Goal: Task Accomplishment & Management: Use online tool/utility

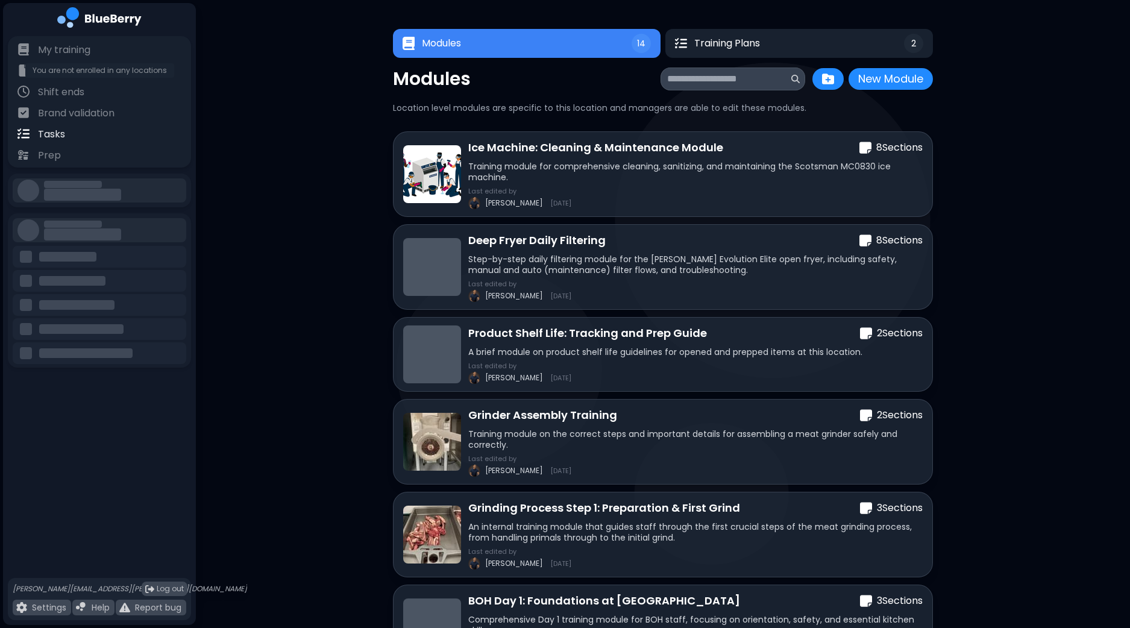
click at [89, 75] on p "My resources" at bounding box center [70, 71] width 64 height 14
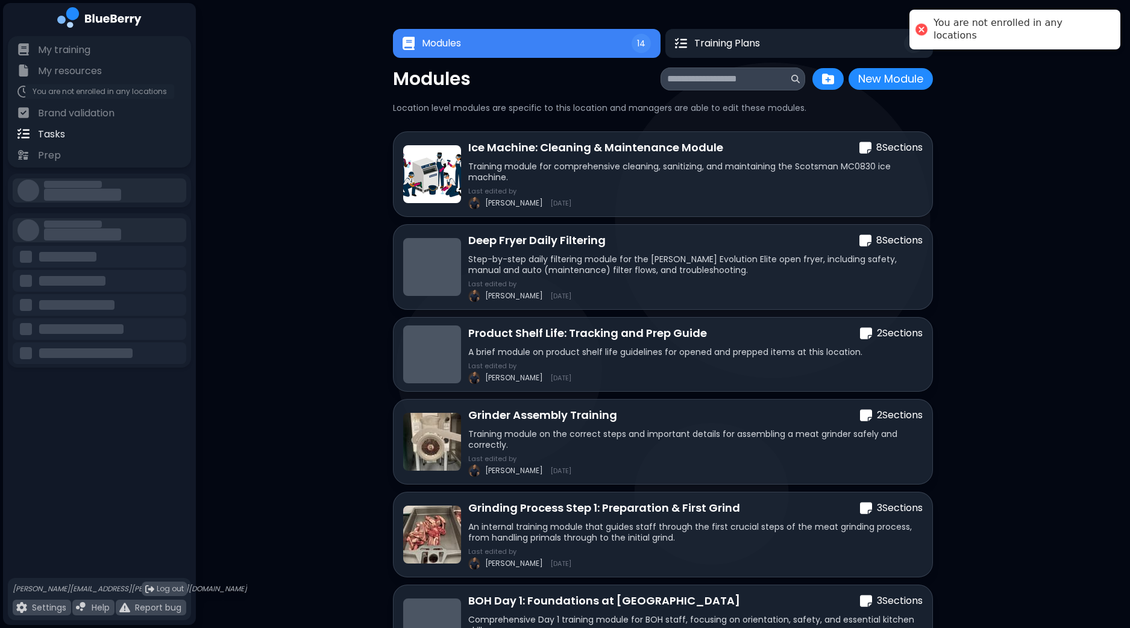
click at [67, 94] on p "Shift ends" at bounding box center [61, 92] width 46 height 14
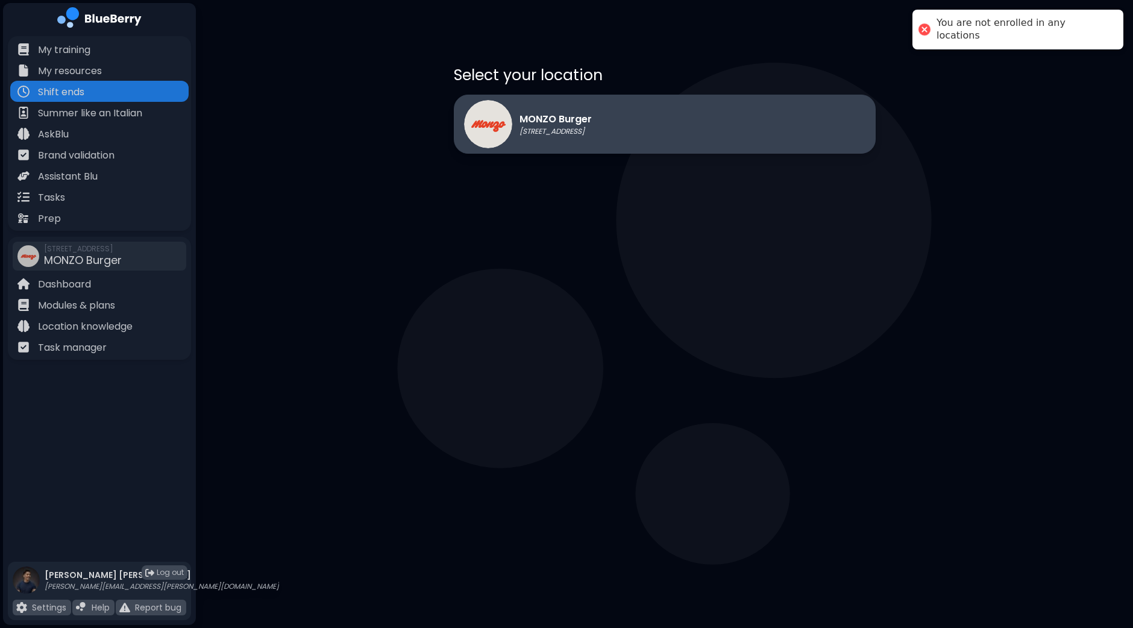
click at [592, 135] on p "[STREET_ADDRESS]" at bounding box center [555, 132] width 72 height 10
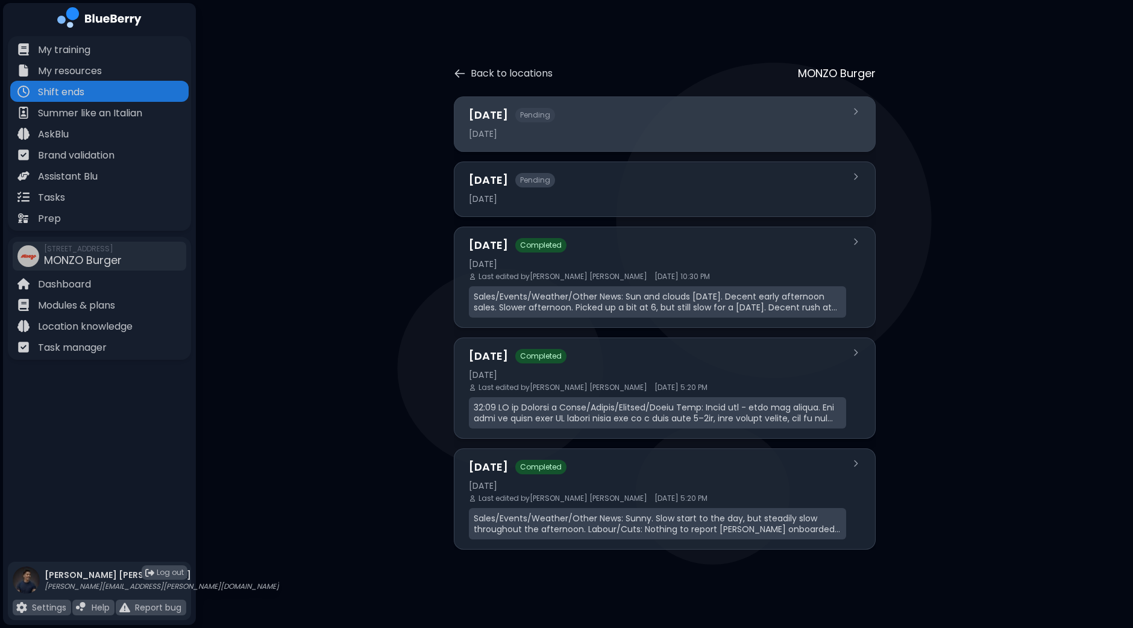
click at [624, 131] on div "[DATE]" at bounding box center [657, 133] width 377 height 11
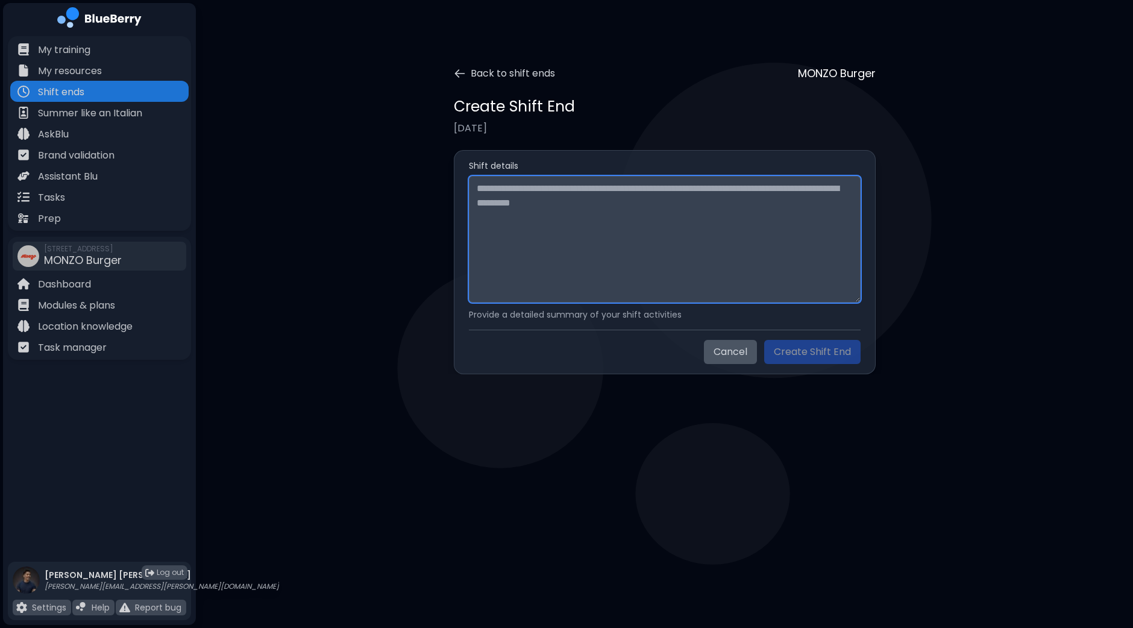
click at [548, 203] on textarea at bounding box center [665, 239] width 392 height 127
paste textarea "**********"
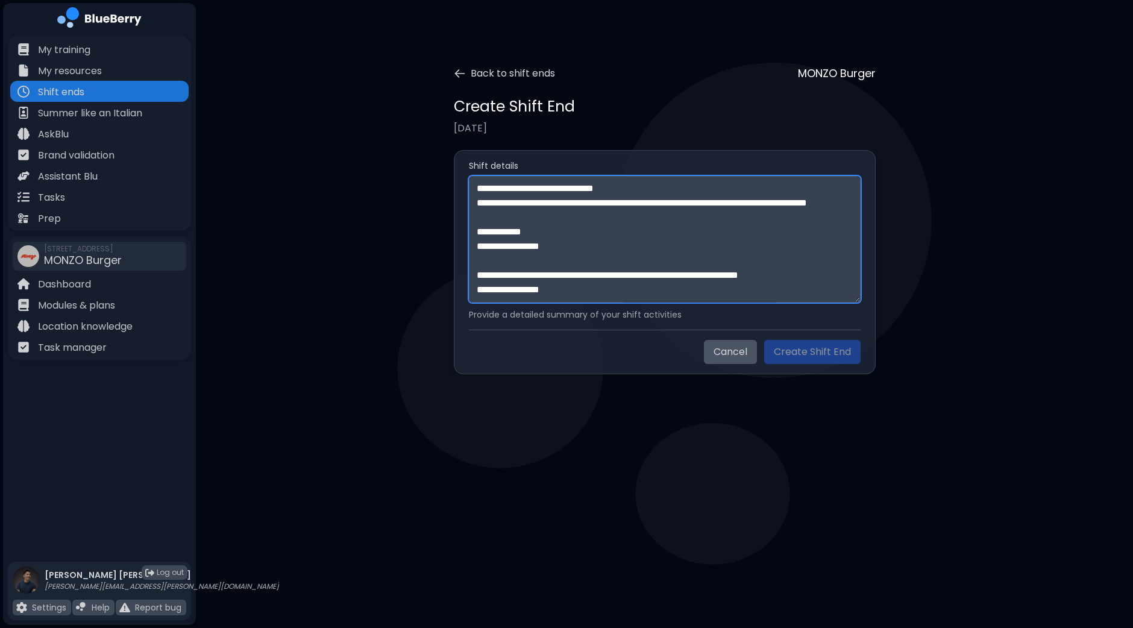
scroll to position [298, 0]
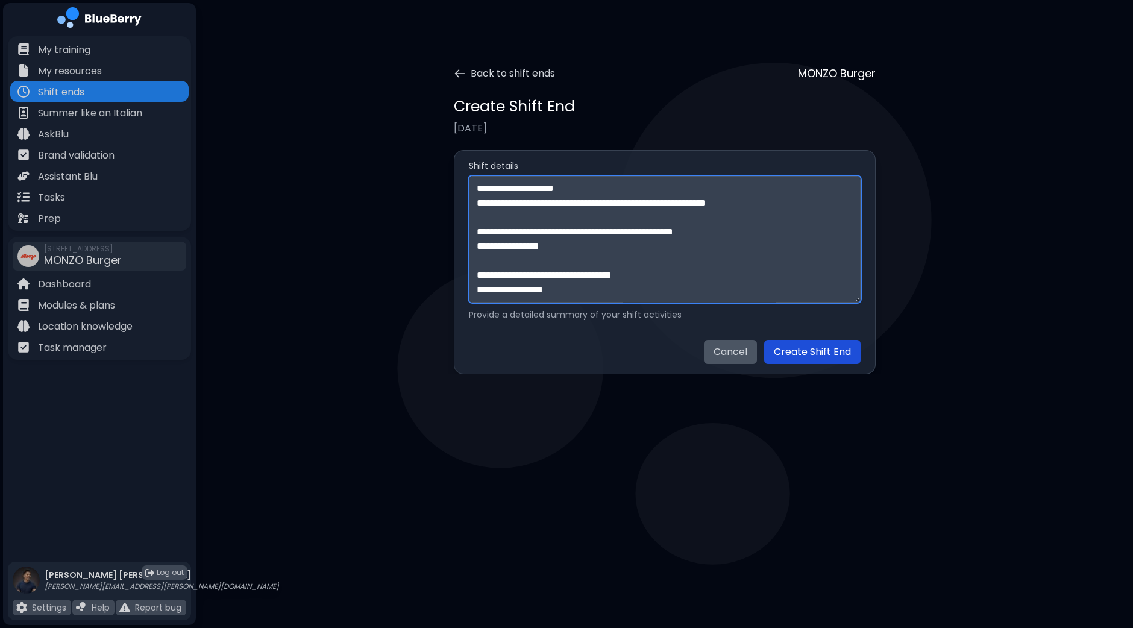
type textarea "**********"
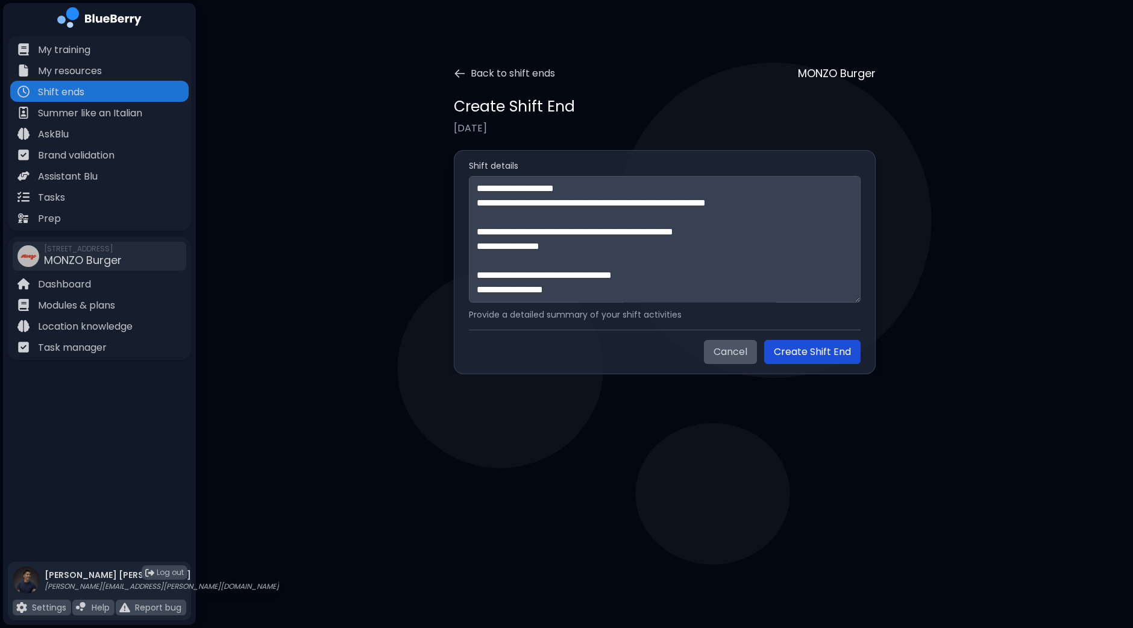
click at [789, 351] on button "Create Shift End" at bounding box center [812, 352] width 96 height 24
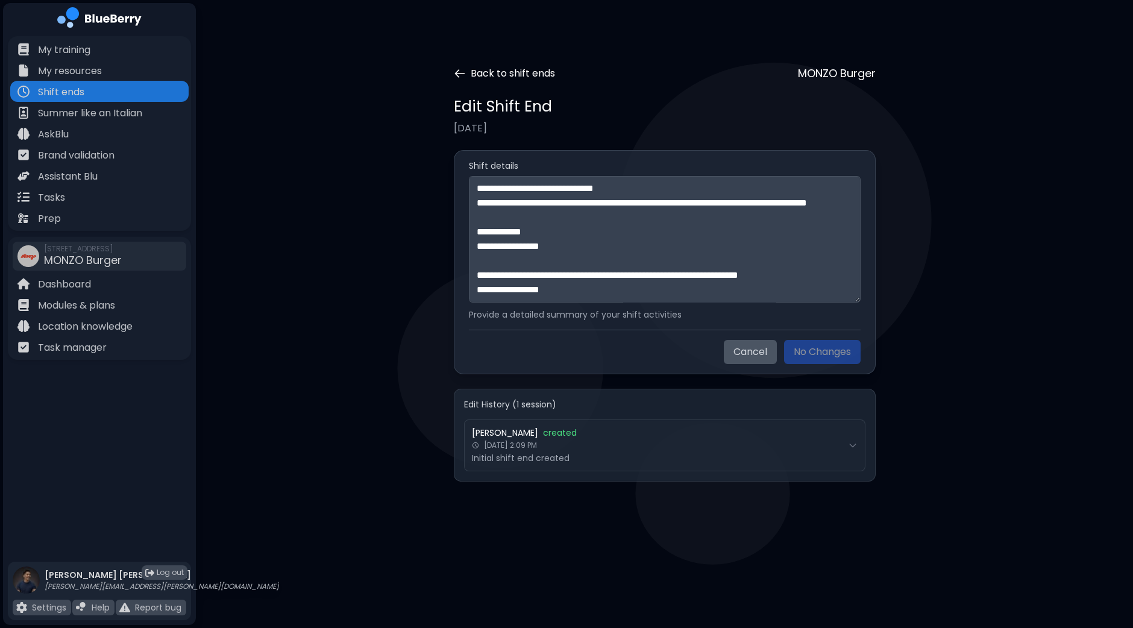
click at [483, 73] on button "Back to shift ends" at bounding box center [504, 73] width 101 height 14
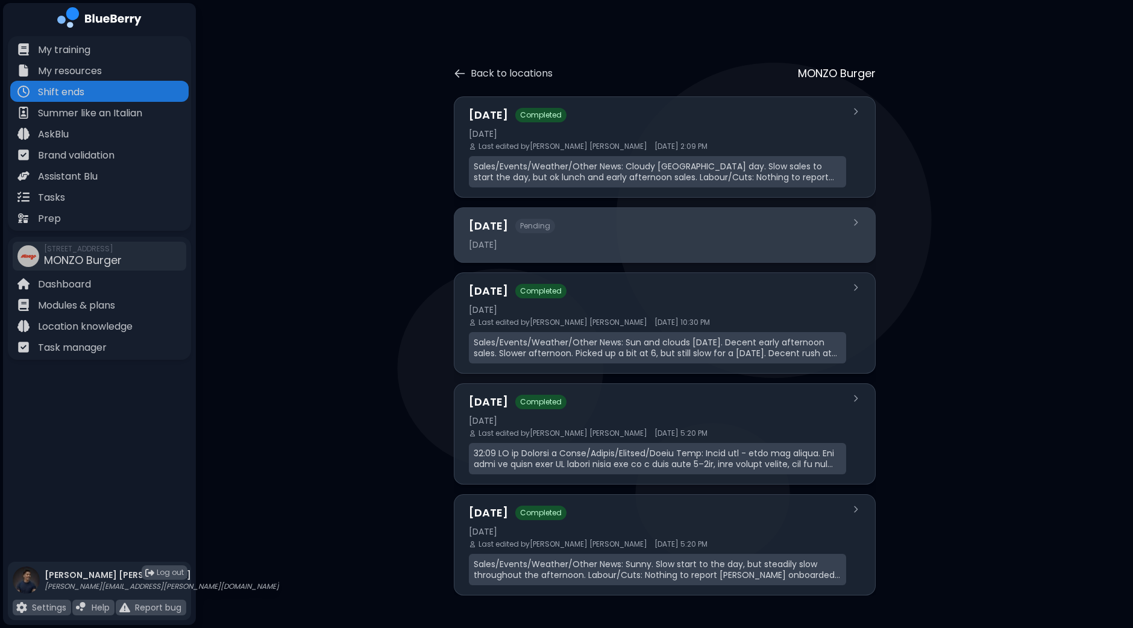
click at [665, 235] on div "[DATE] Pending [DATE]" at bounding box center [657, 234] width 377 height 35
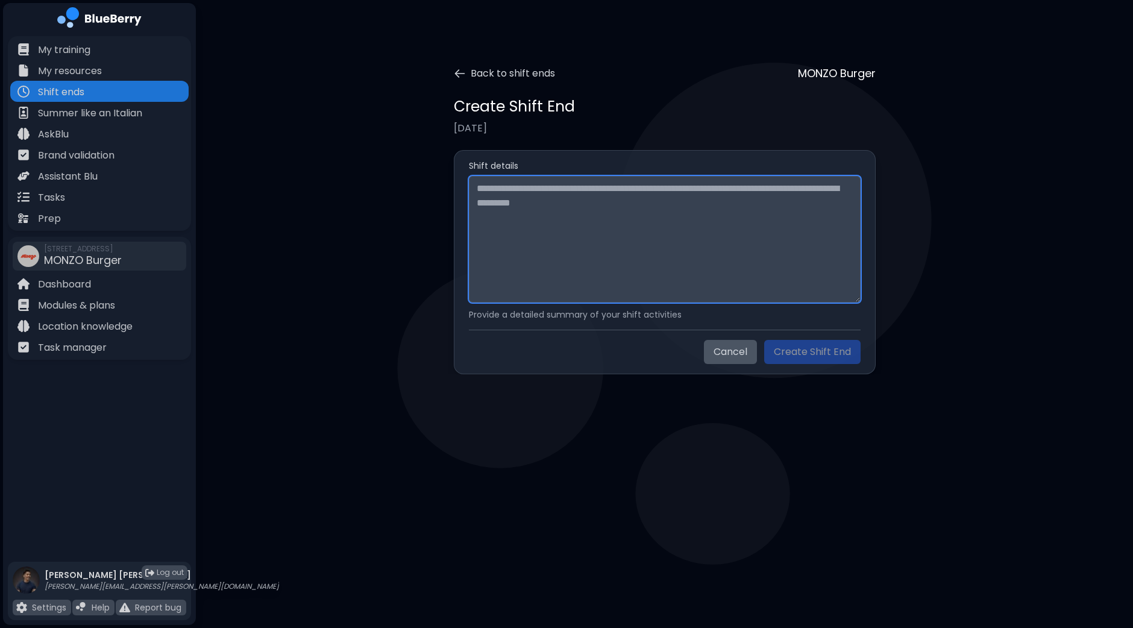
click at [561, 269] on textarea at bounding box center [665, 239] width 392 height 127
paste textarea "**********"
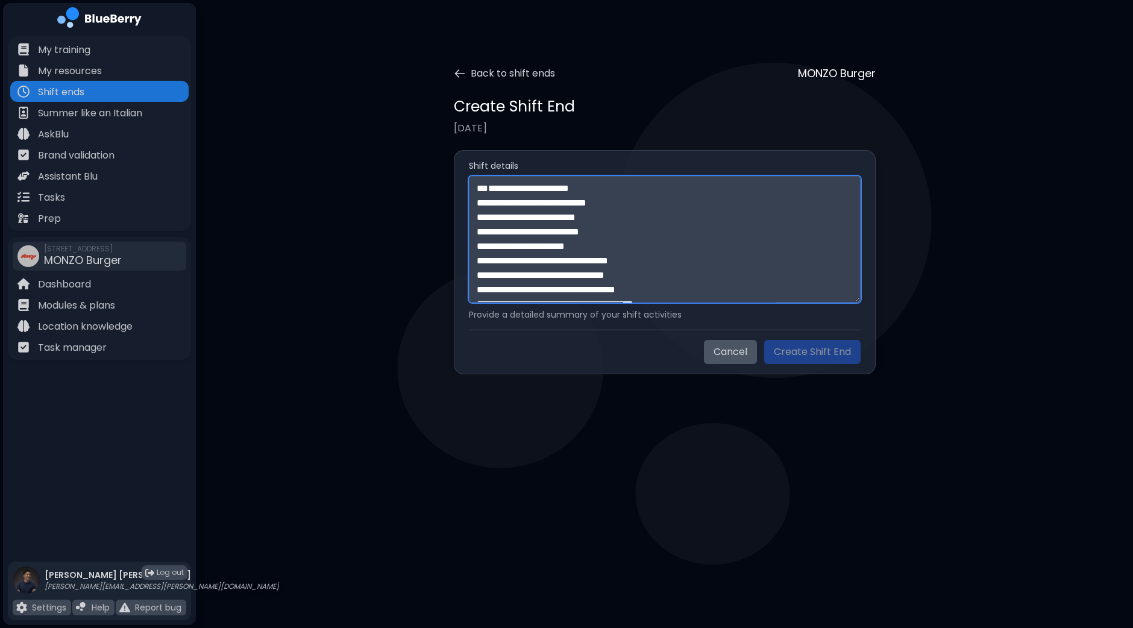
scroll to position [139, 0]
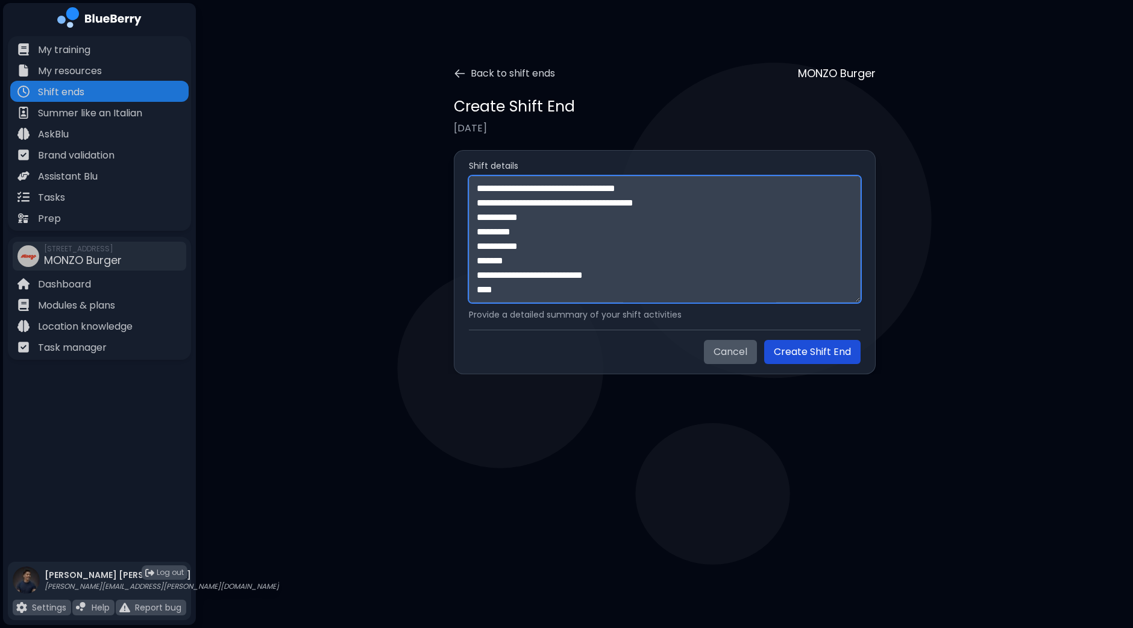
type textarea "**********"
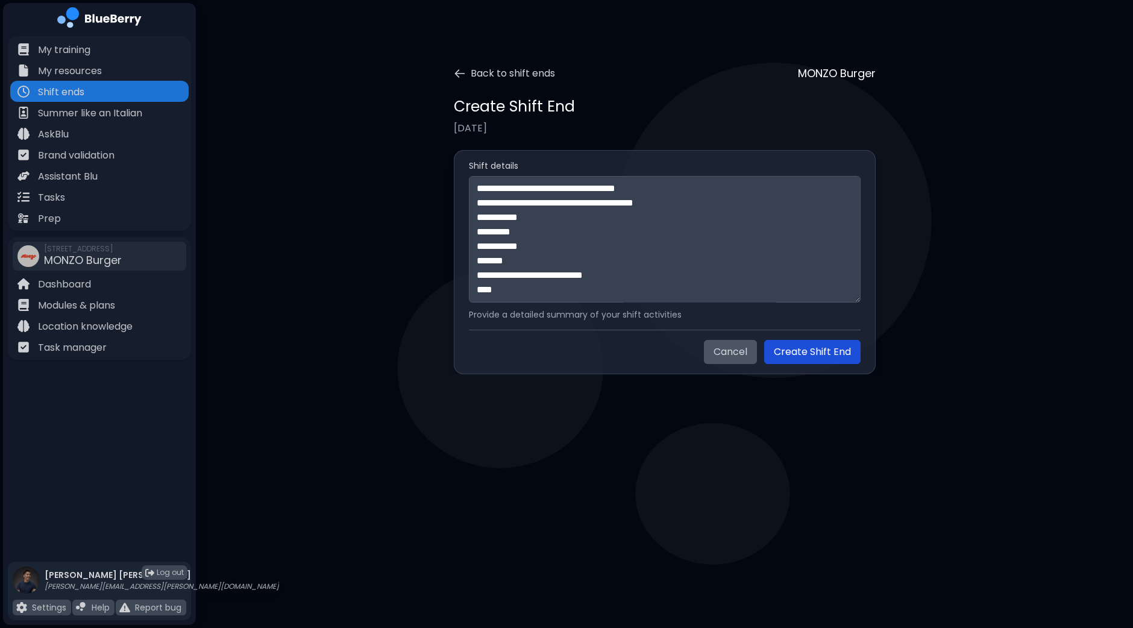
click at [807, 354] on button "Create Shift End" at bounding box center [812, 352] width 96 height 24
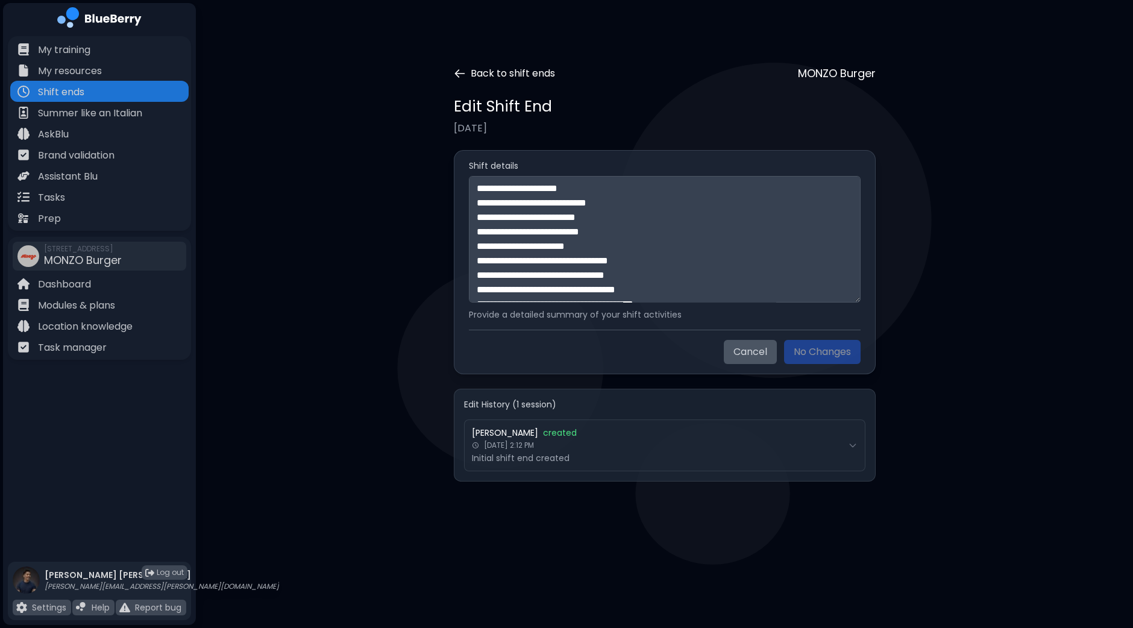
click at [466, 73] on button "Back to shift ends" at bounding box center [504, 73] width 101 height 14
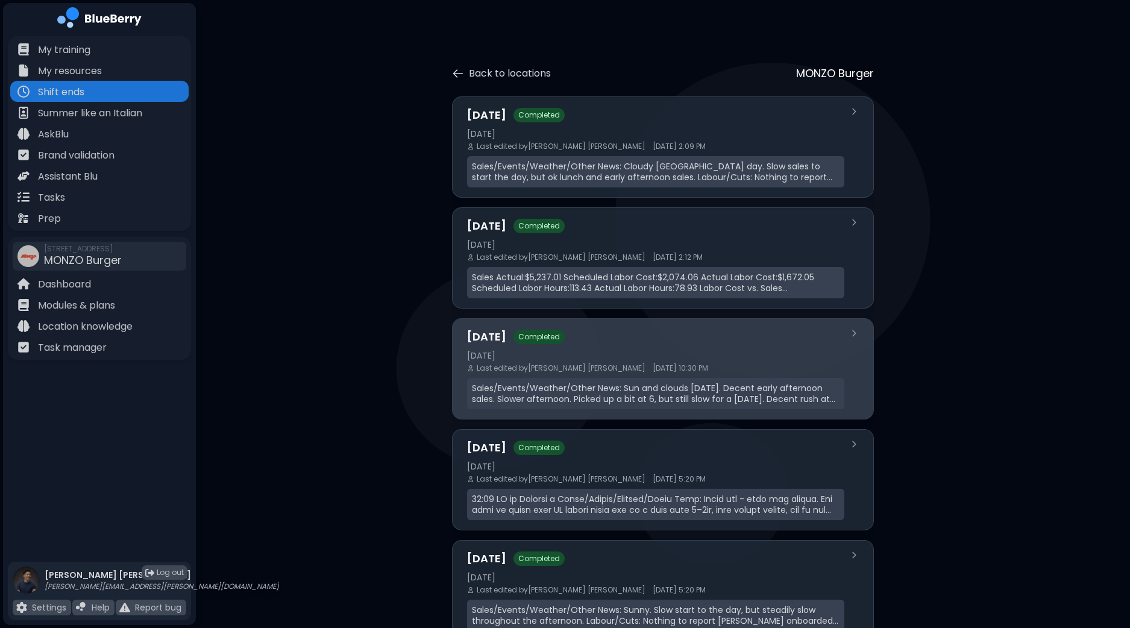
click at [659, 374] on div "[DATE] Completed [DATE] Last edited by [PERSON_NAME] [DATE] 10:30 PM Sales/Even…" at bounding box center [655, 368] width 377 height 81
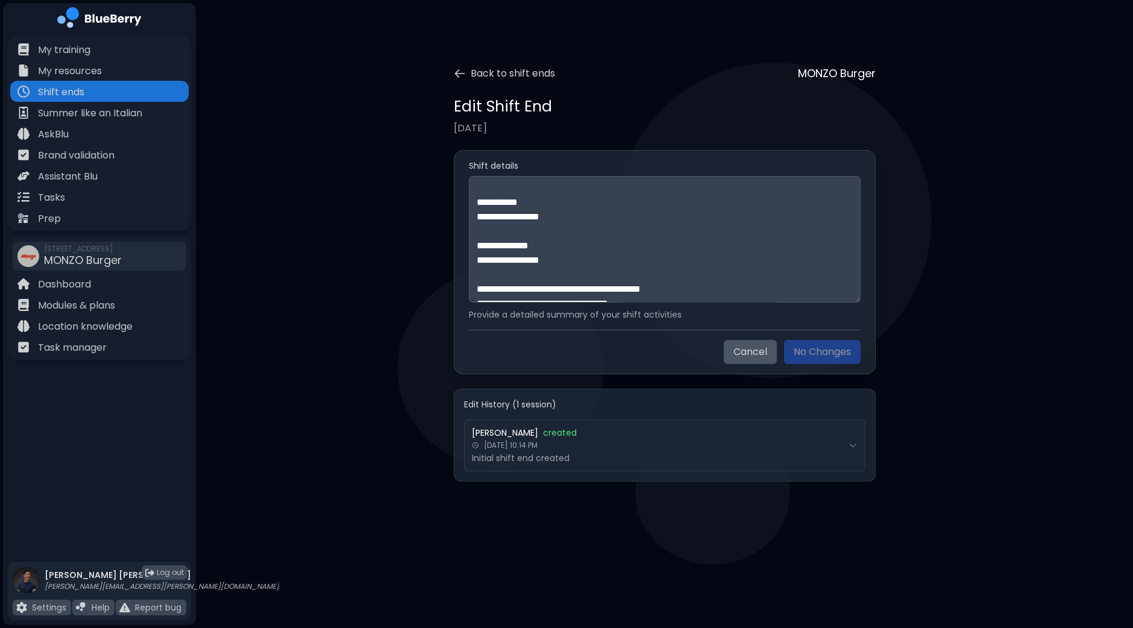
scroll to position [303, 0]
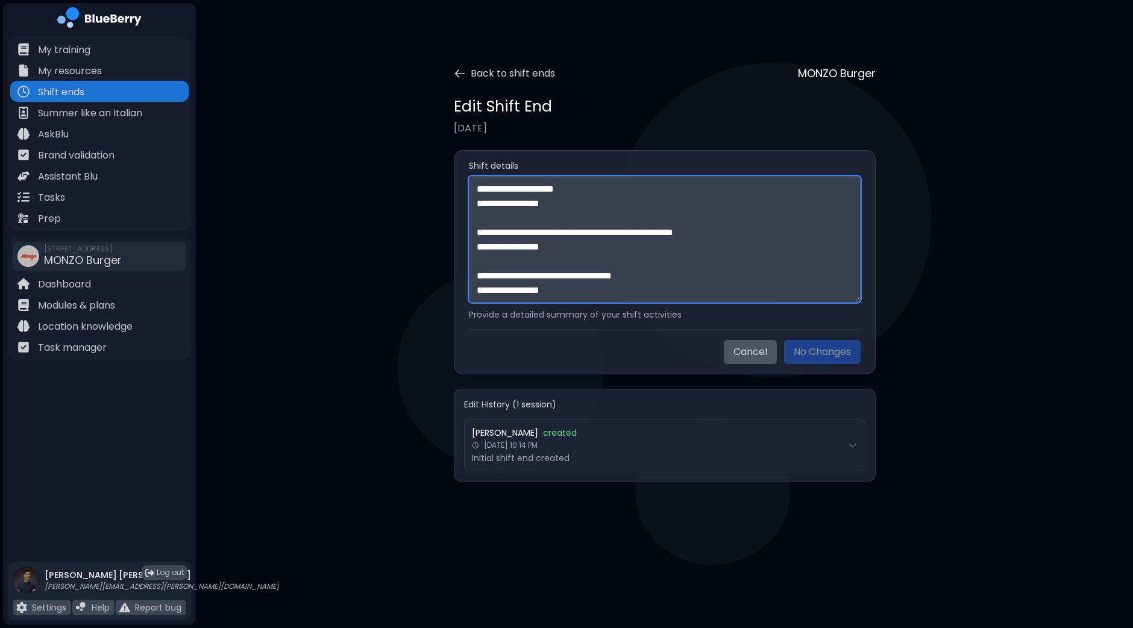
click at [598, 296] on textarea "**********" at bounding box center [665, 239] width 392 height 127
paste textarea "**********"
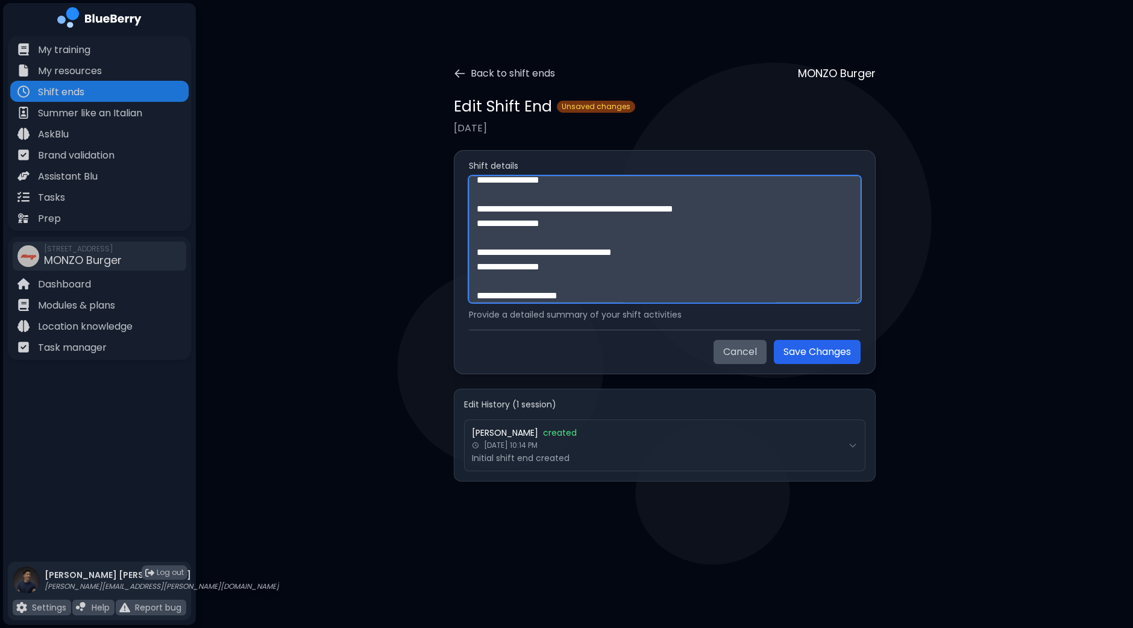
scroll to position [529, 0]
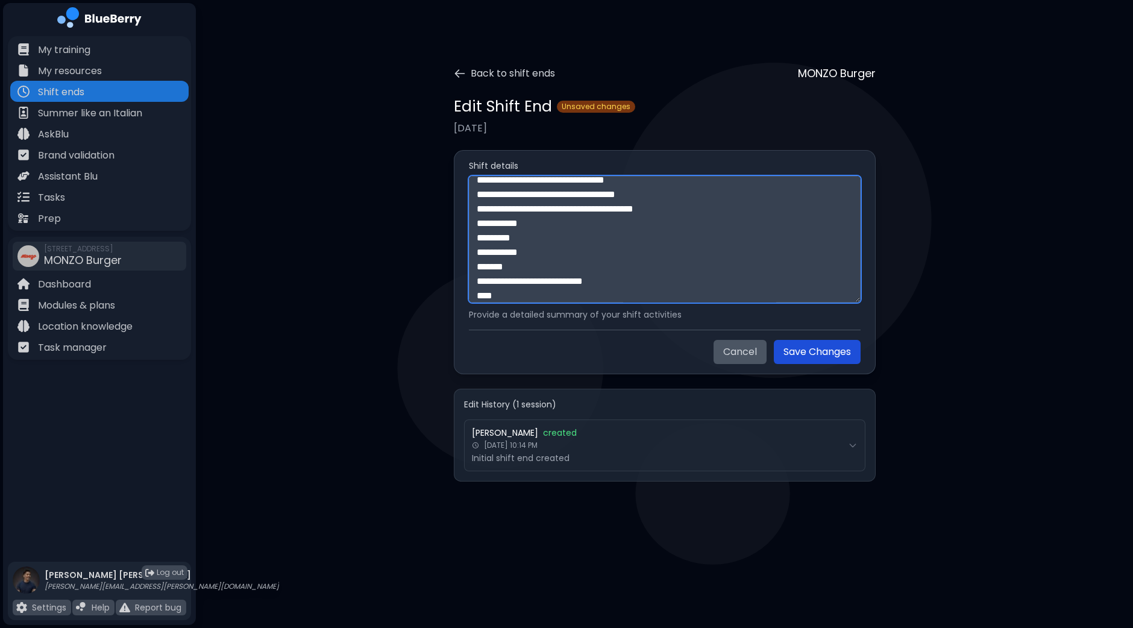
type textarea "**********"
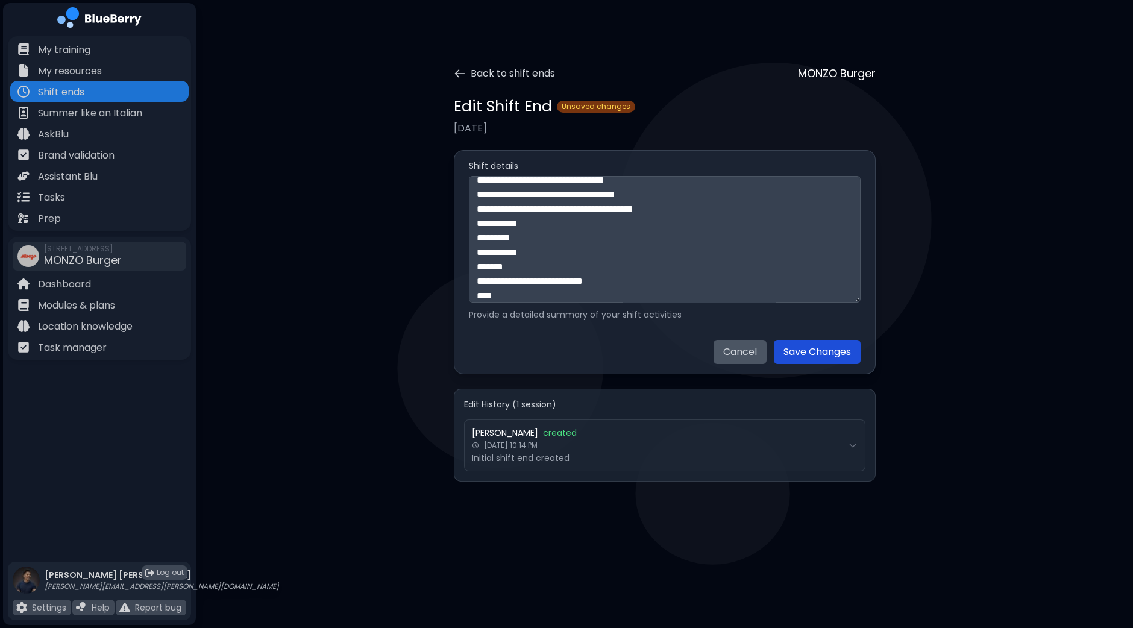
click at [830, 349] on button "Save Changes" at bounding box center [817, 352] width 87 height 24
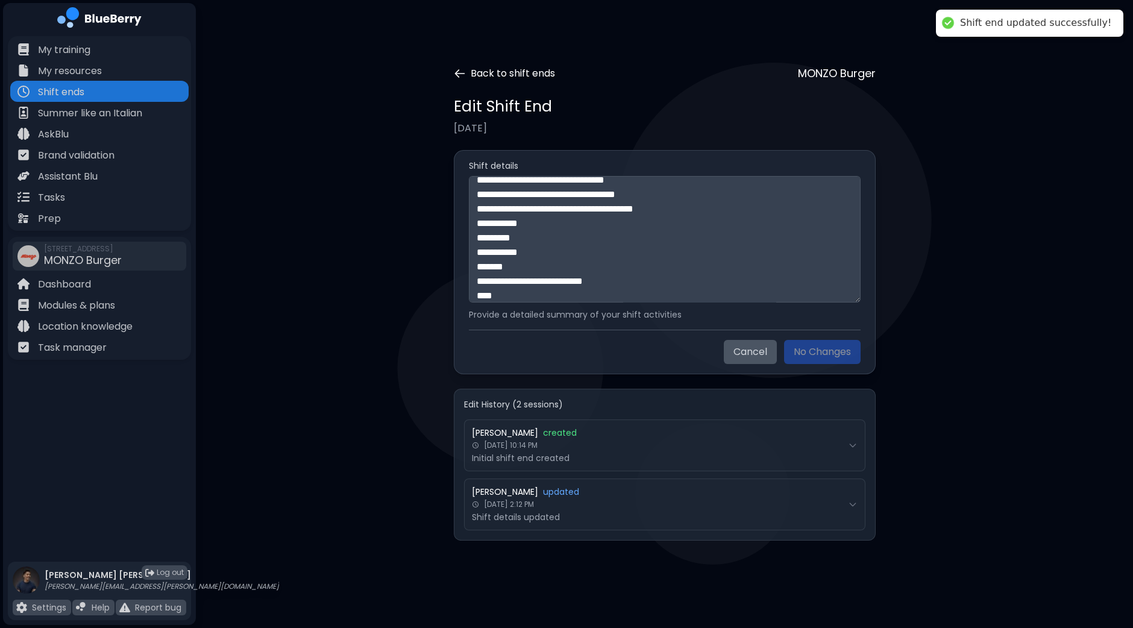
click at [481, 72] on button "Back to shift ends" at bounding box center [504, 73] width 101 height 14
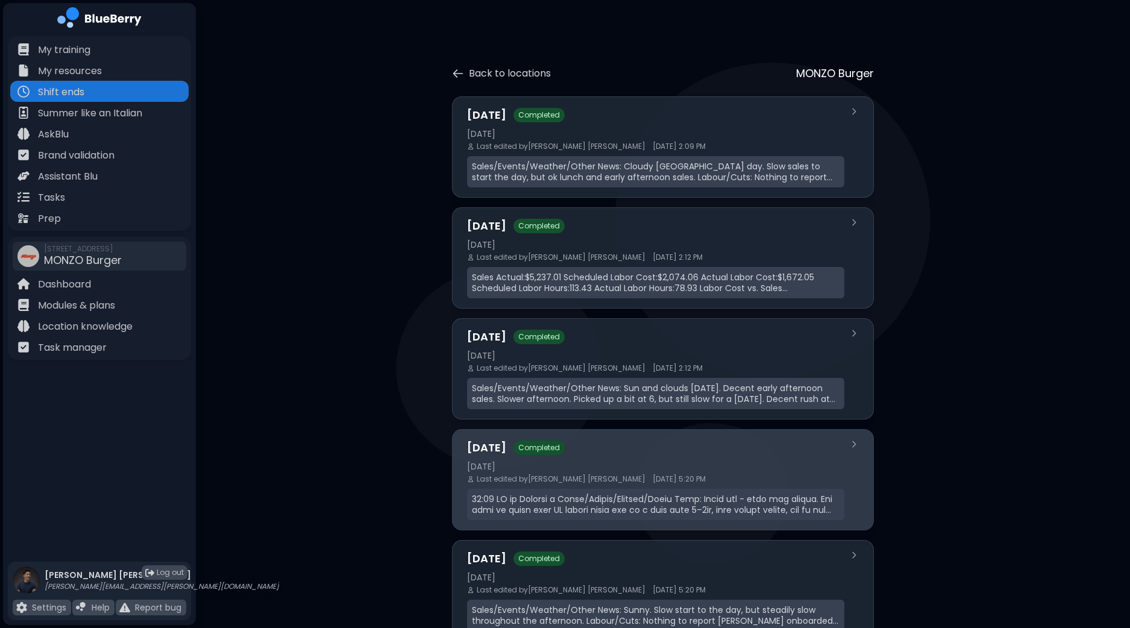
click at [597, 465] on div "[DATE]" at bounding box center [655, 466] width 377 height 11
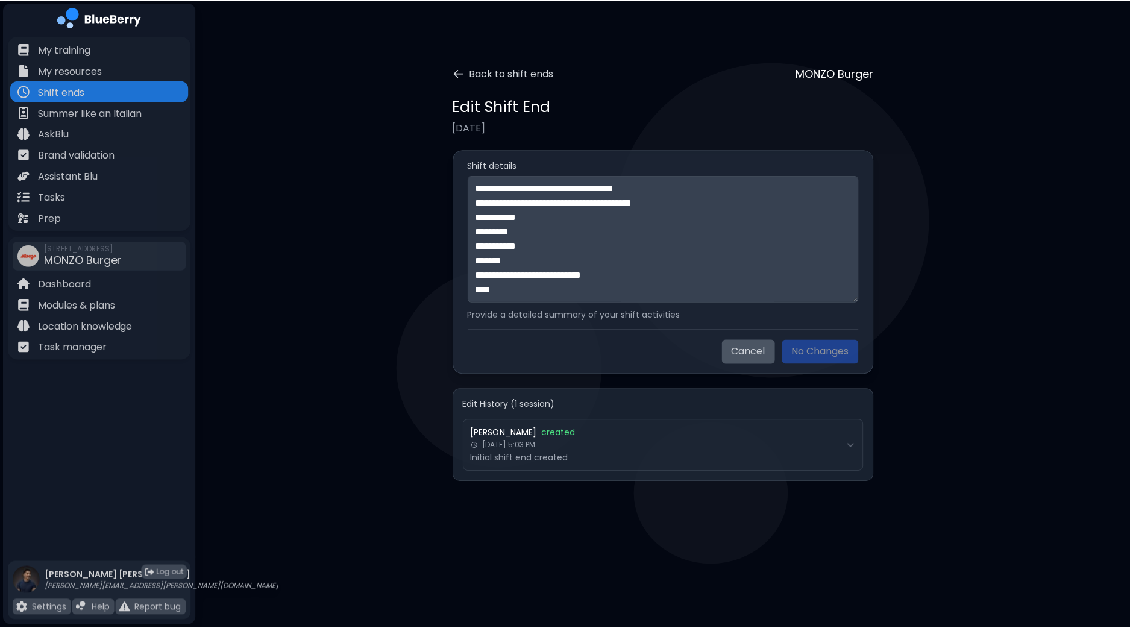
scroll to position [723, 0]
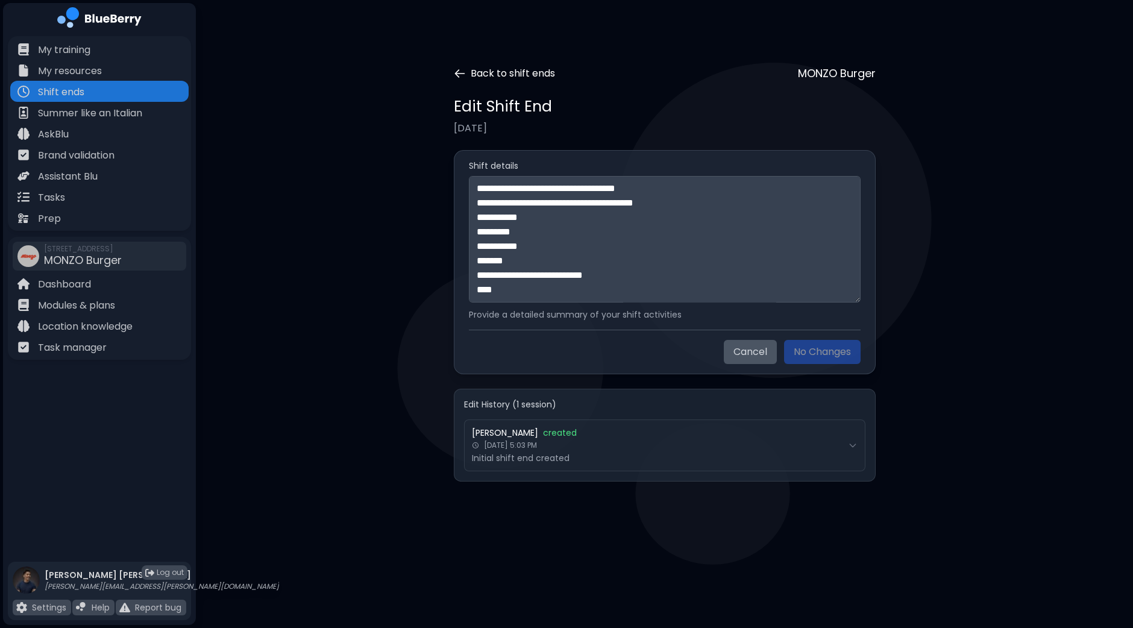
click at [519, 77] on button "Back to shift ends" at bounding box center [504, 73] width 101 height 14
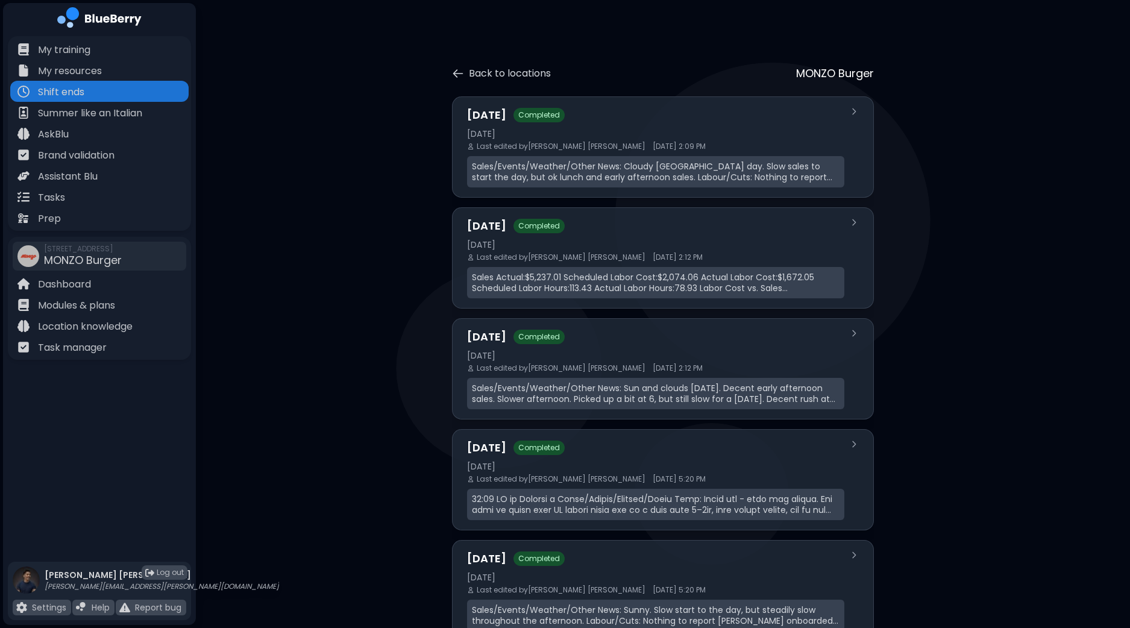
scroll to position [40, 0]
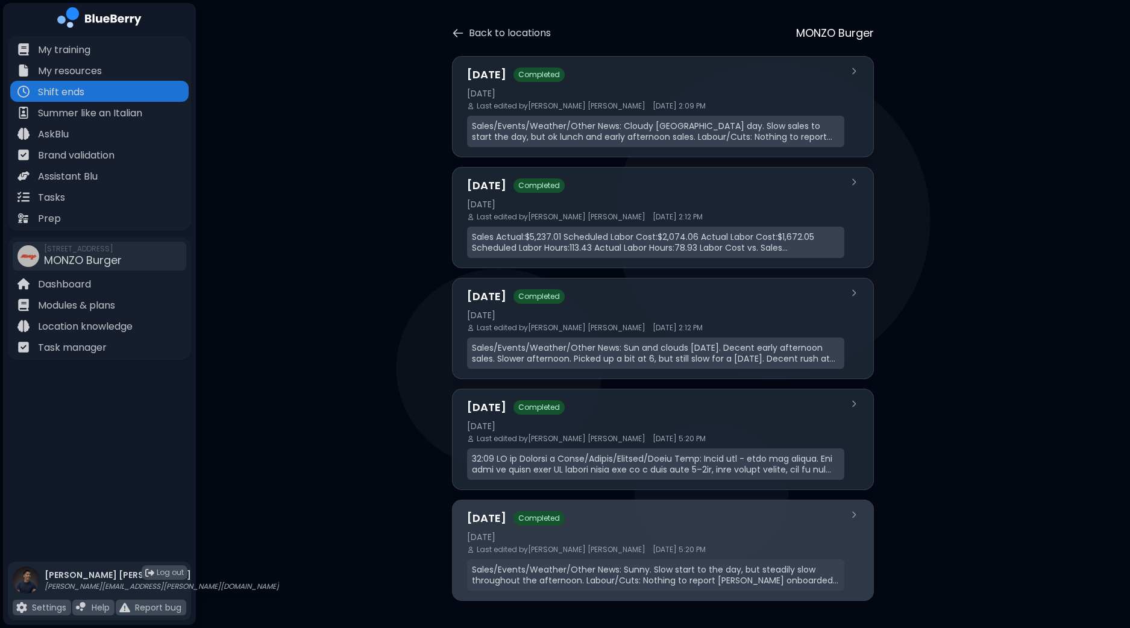
click at [585, 556] on div "[DATE] Completed [DATE] Last edited by [PERSON_NAME] [DATE] 5:20 PM" at bounding box center [655, 550] width 377 height 81
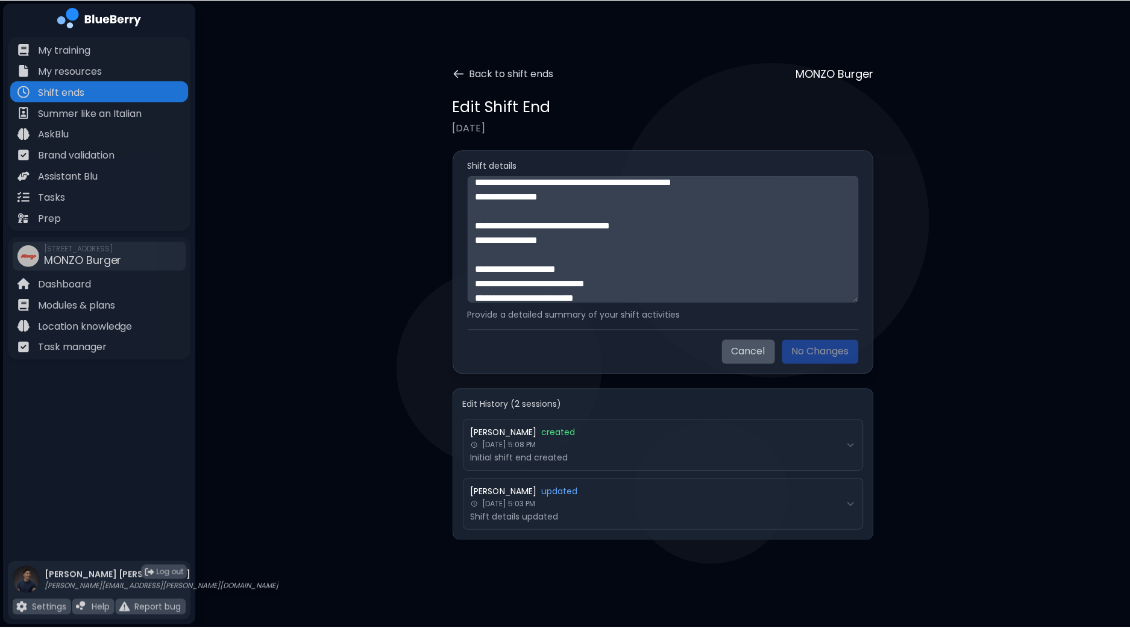
scroll to position [520, 0]
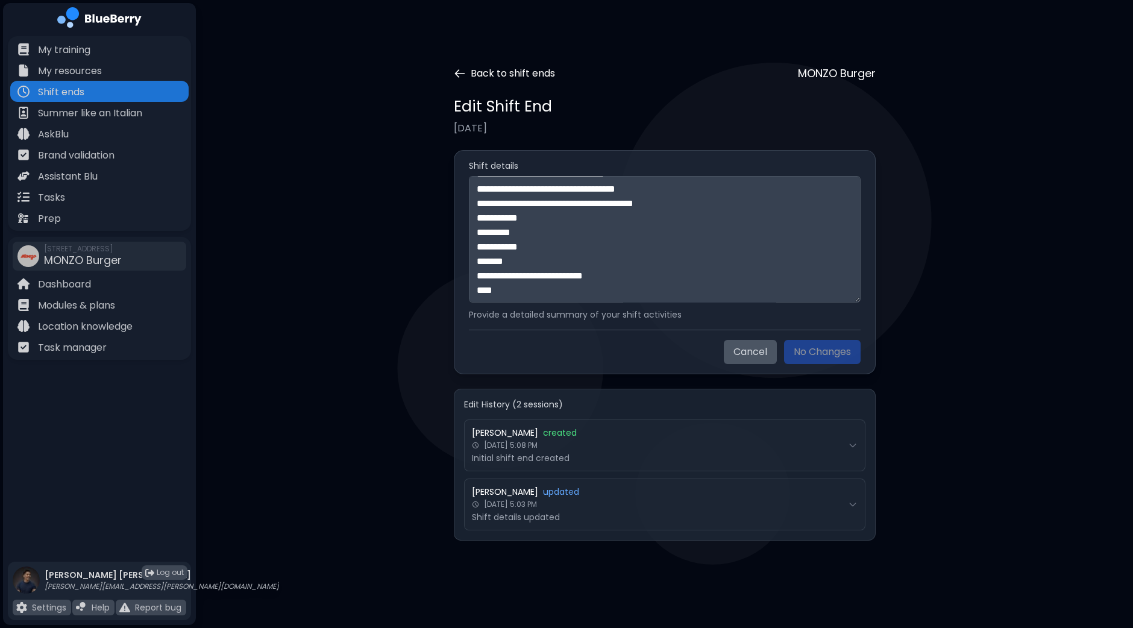
click at [500, 70] on button "Back to shift ends" at bounding box center [504, 73] width 101 height 14
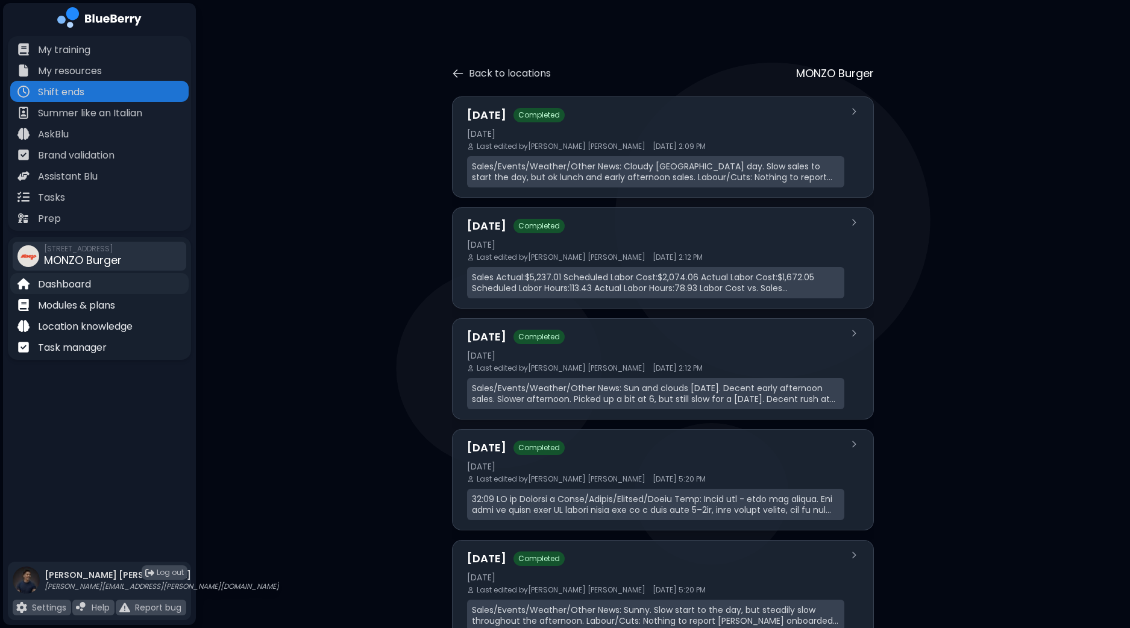
click at [99, 281] on div "Dashboard" at bounding box center [99, 283] width 178 height 21
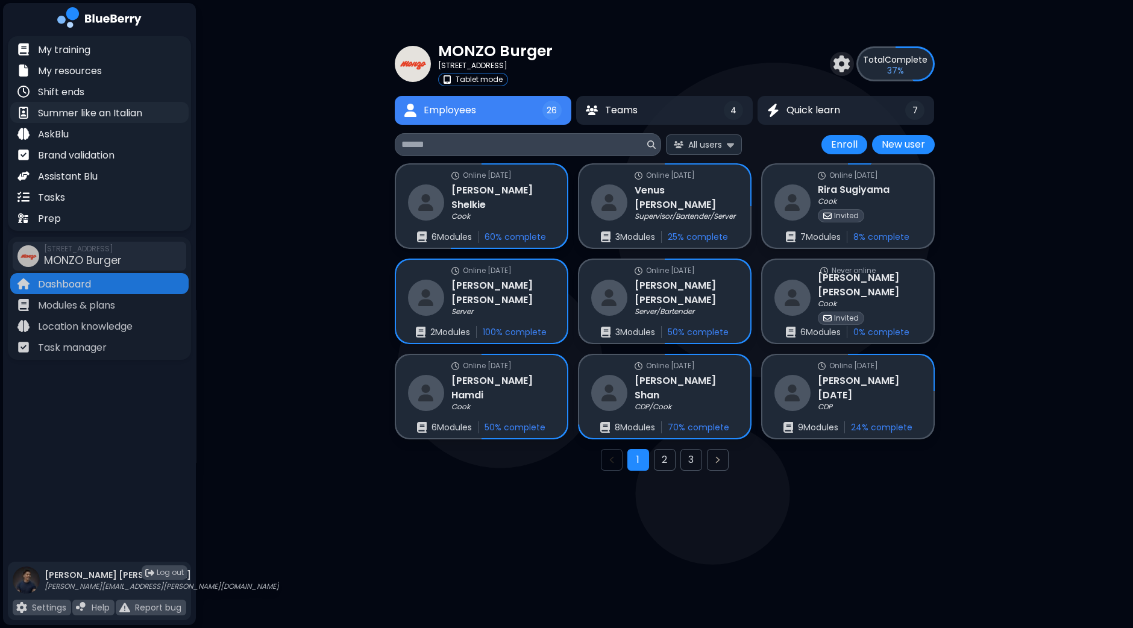
click at [86, 110] on p "Summer like an Italian" at bounding box center [90, 113] width 104 height 14
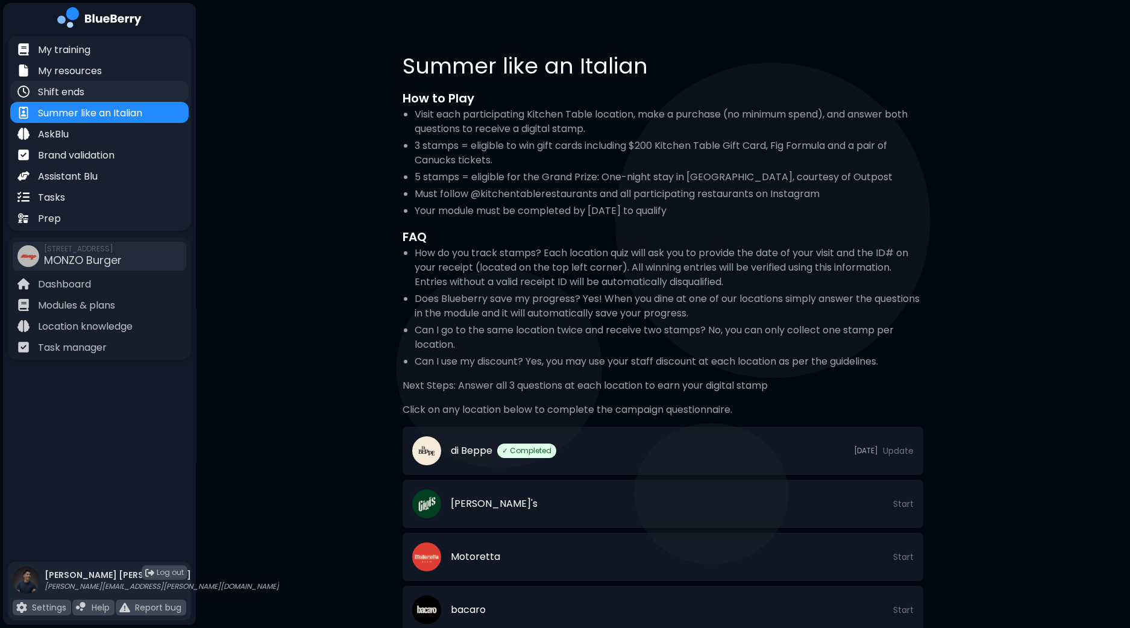
click at [92, 93] on div "Shift ends" at bounding box center [99, 91] width 178 height 21
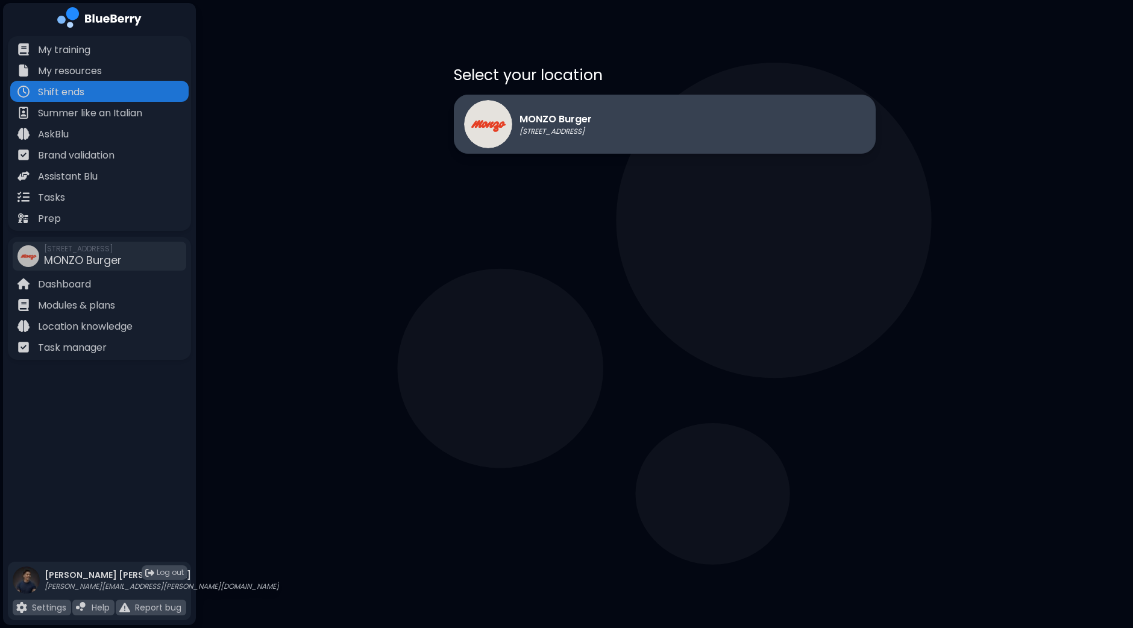
click at [707, 125] on div "MONZO Burger [STREET_ADDRESS]" at bounding box center [665, 124] width 422 height 59
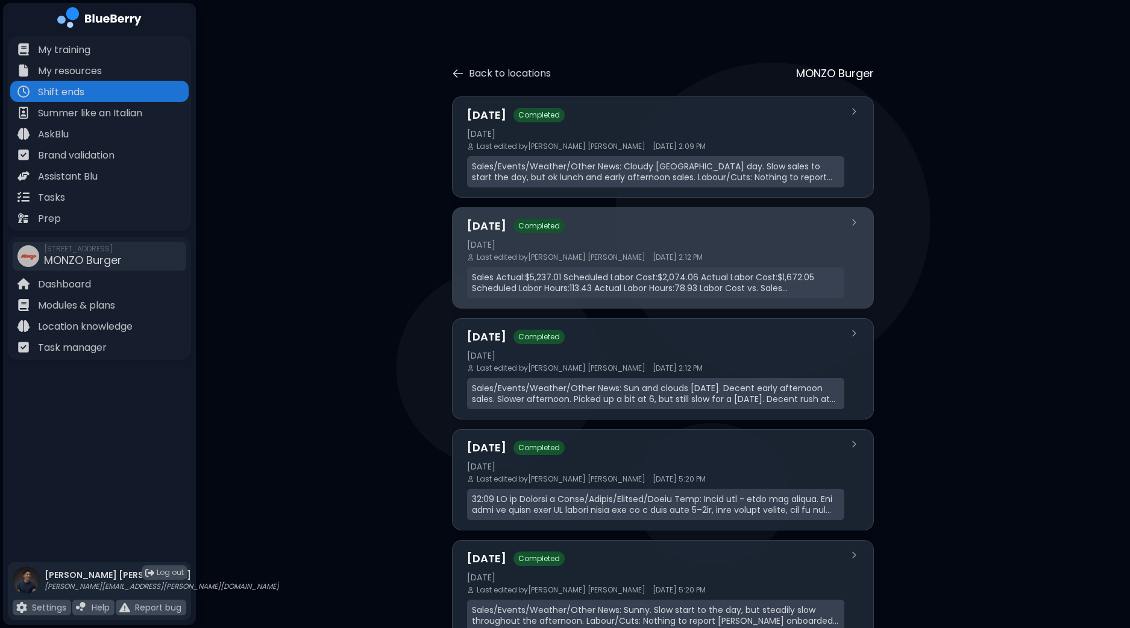
click at [652, 260] on span "[DATE] 2:12 PM" at bounding box center [677, 257] width 50 height 10
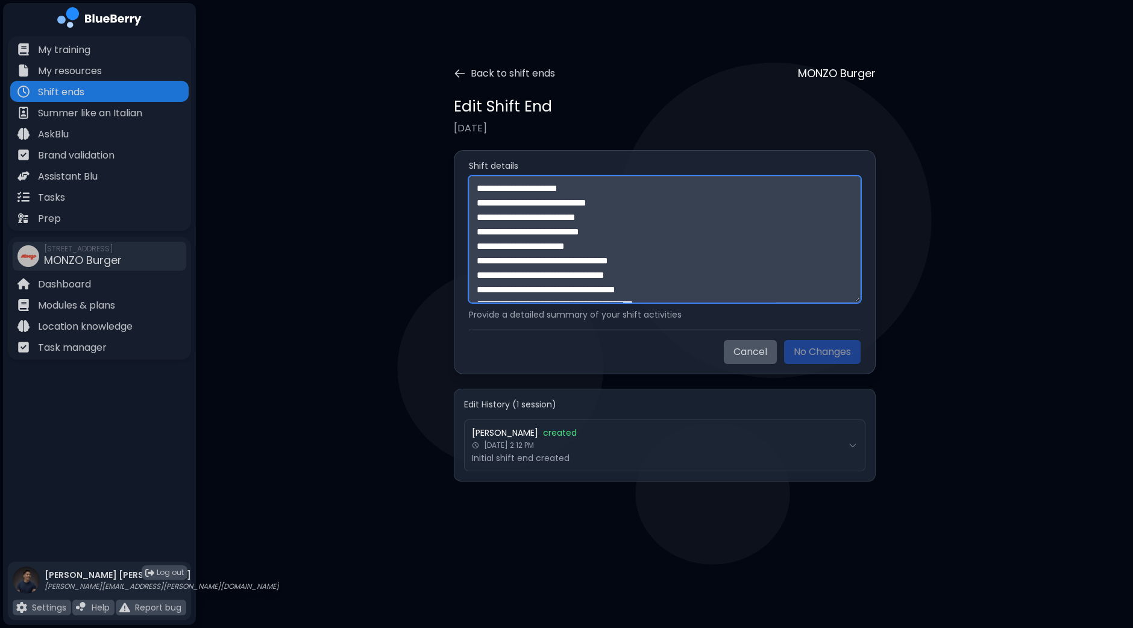
click at [478, 187] on textarea "**********" at bounding box center [665, 239] width 392 height 127
paste textarea "**********"
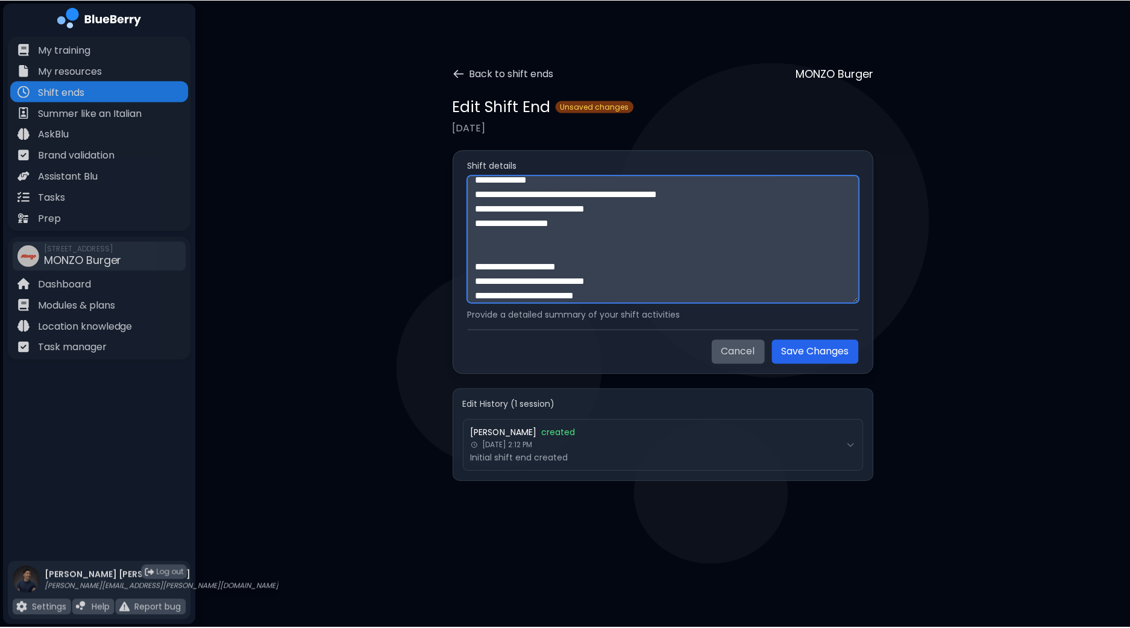
scroll to position [413, 0]
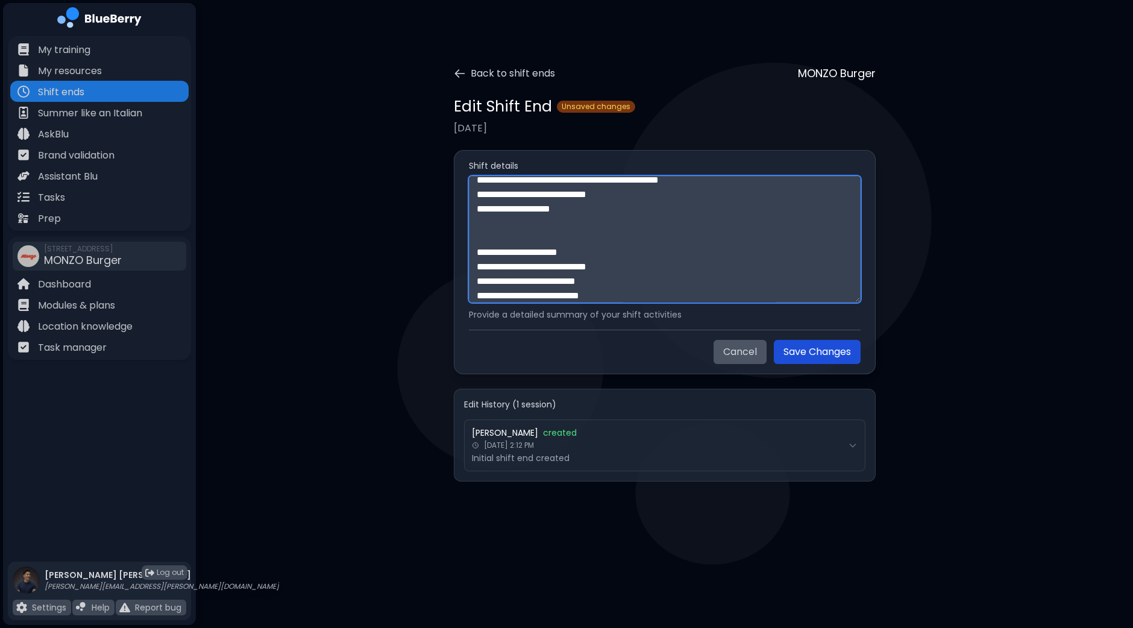
type textarea "**********"
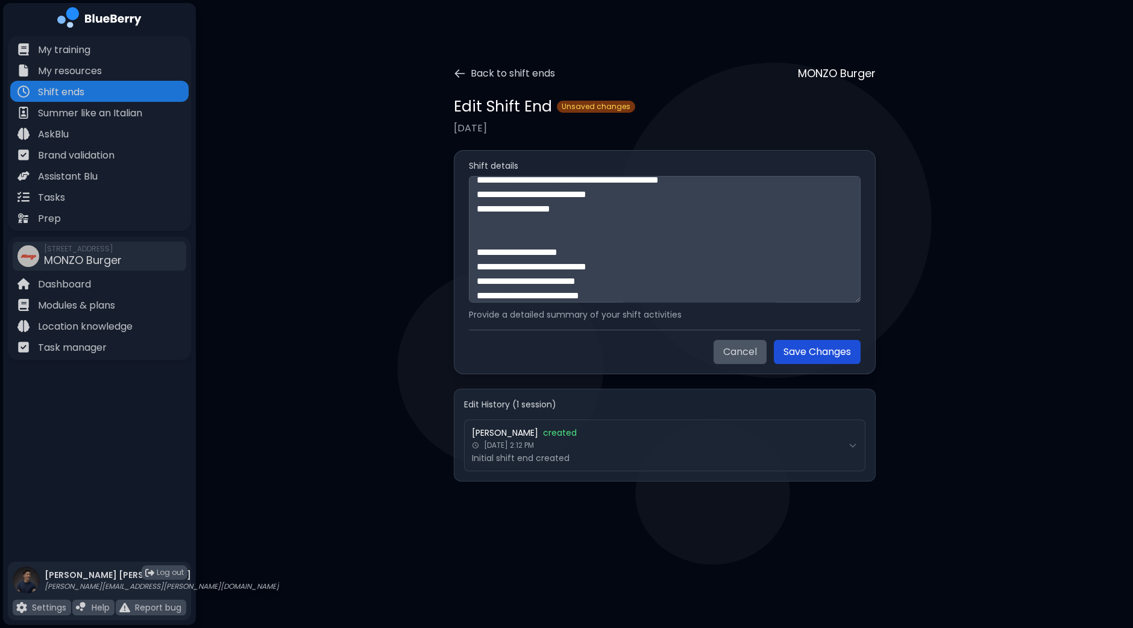
click at [819, 349] on button "Save Changes" at bounding box center [817, 352] width 87 height 24
click at [471, 75] on button "Back to shift ends" at bounding box center [504, 73] width 101 height 14
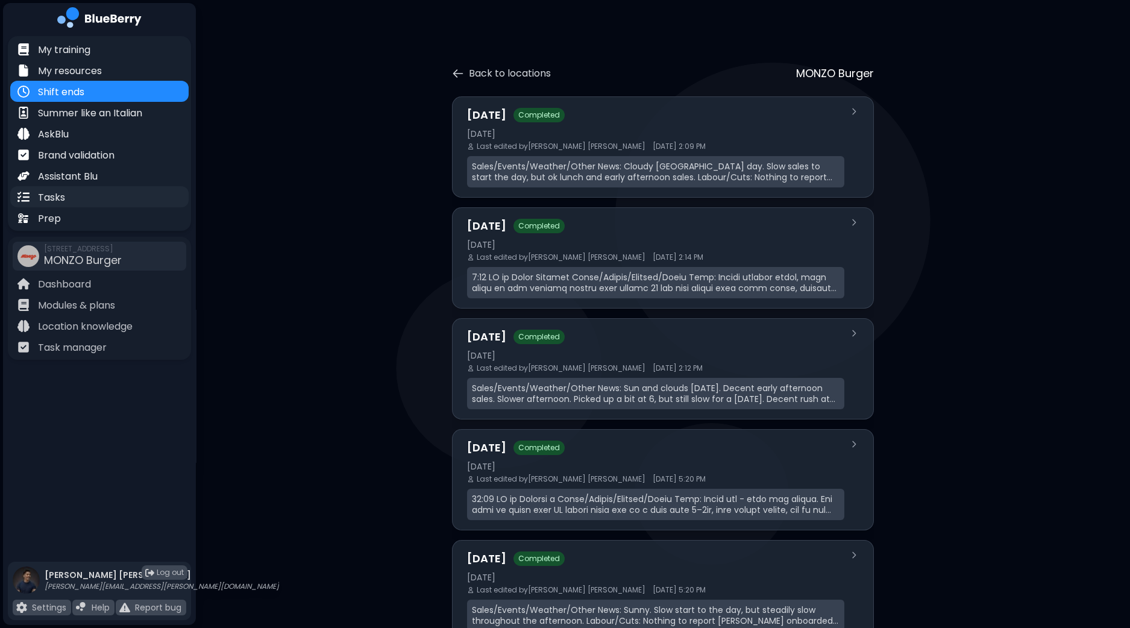
click at [74, 195] on div "Tasks" at bounding box center [99, 196] width 178 height 21
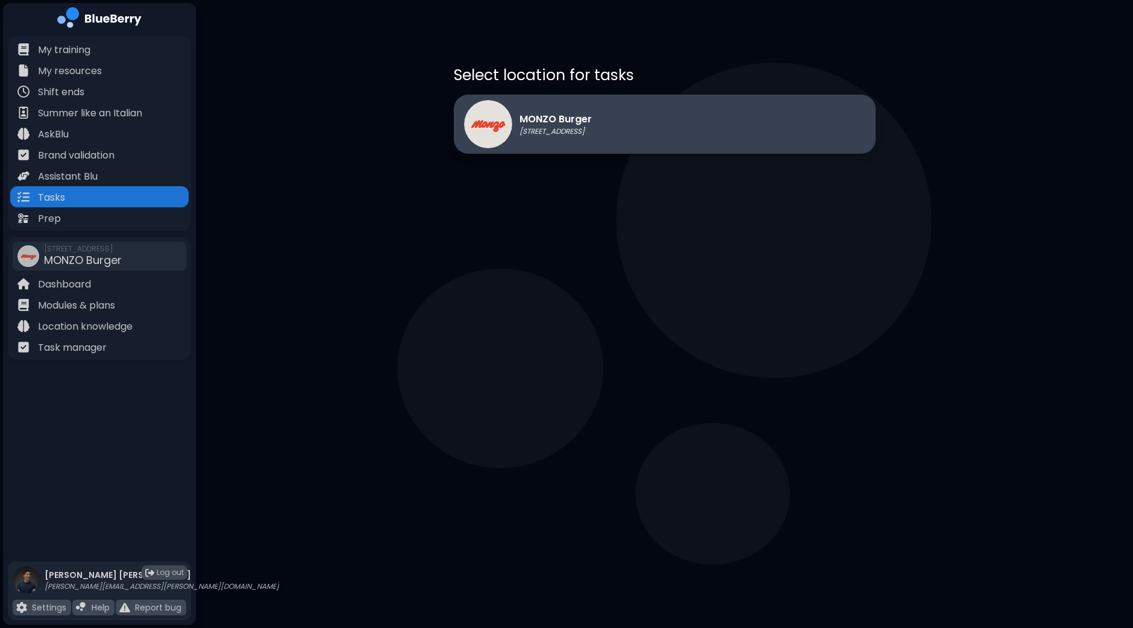
click at [592, 125] on p "MONZO Burger" at bounding box center [555, 119] width 72 height 14
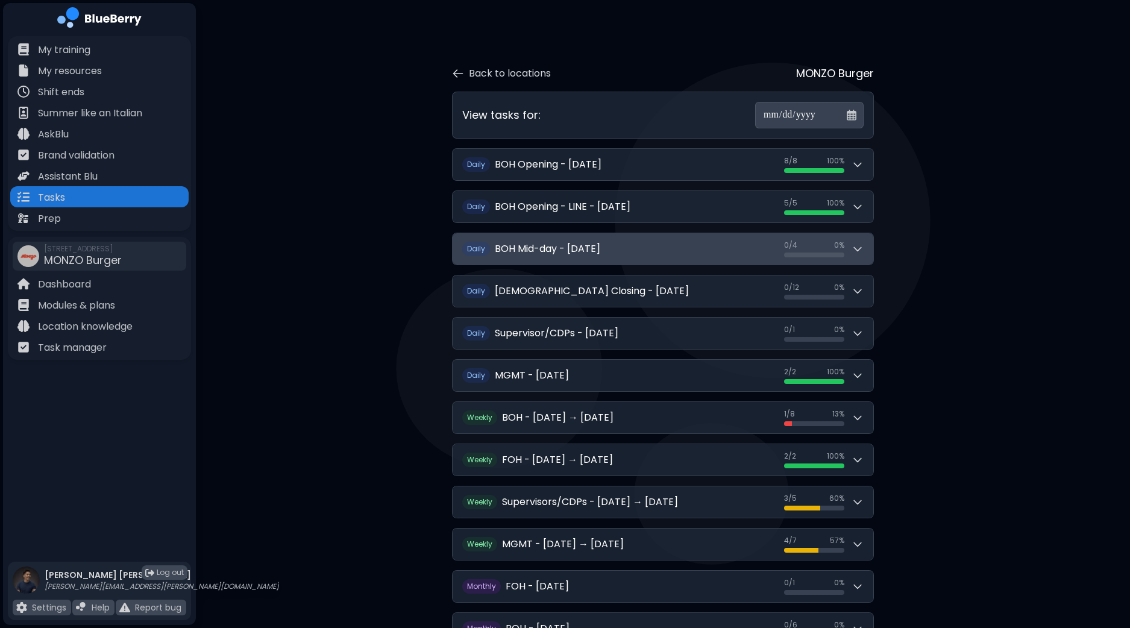
click at [865, 254] on button "D [PERSON_NAME] Mid-day - [DATE] 0 / 4 0 / 4 0 %" at bounding box center [662, 248] width 421 height 31
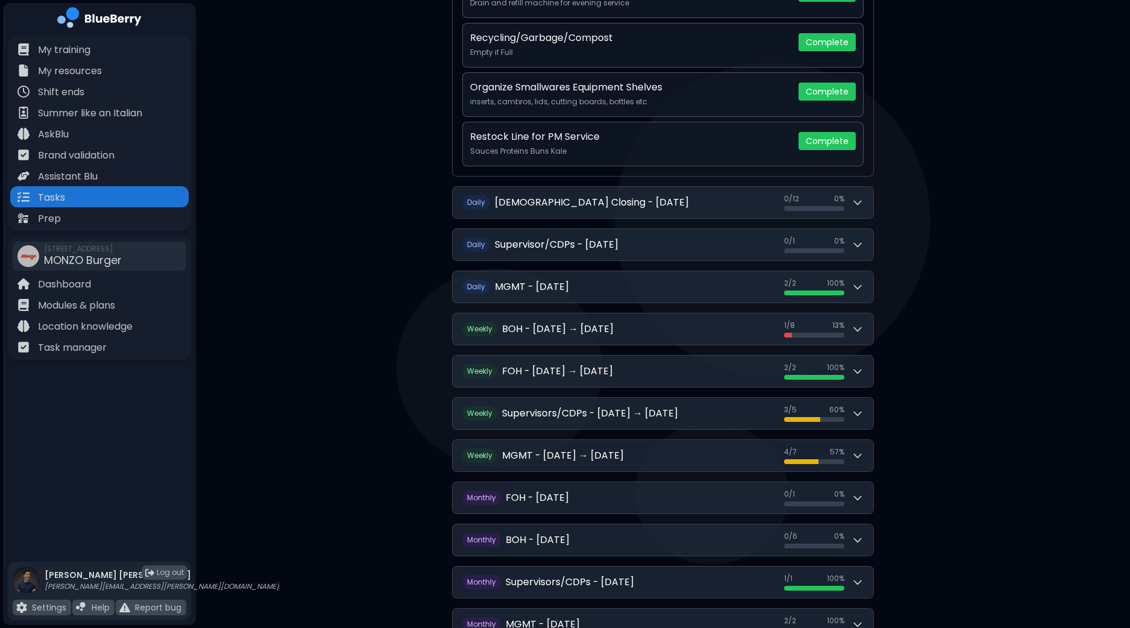
scroll to position [301, 0]
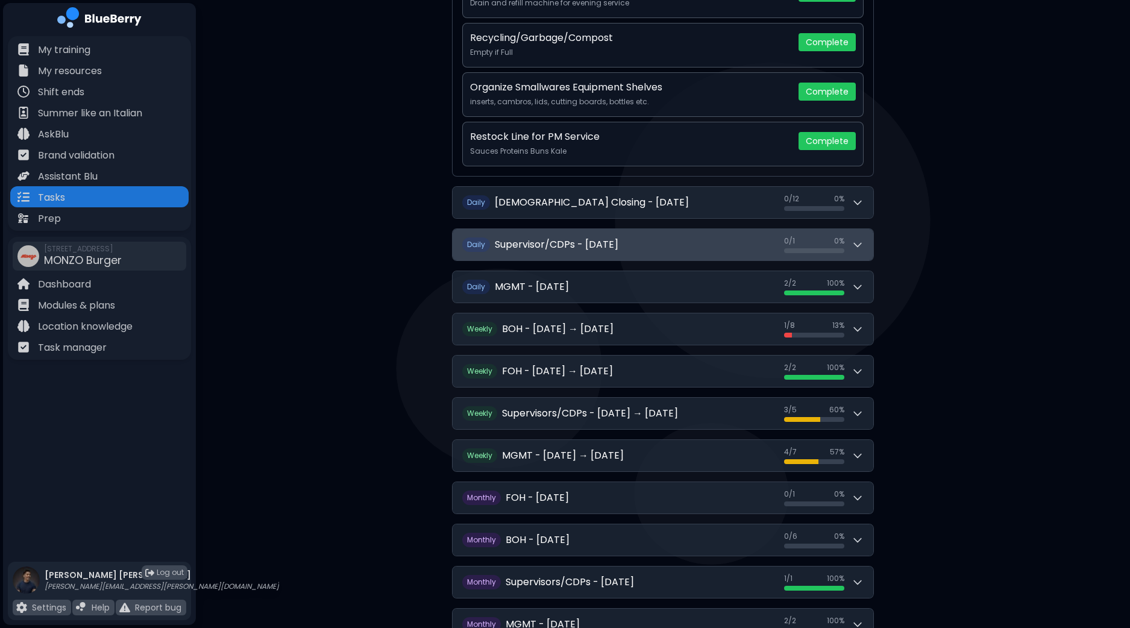
click at [859, 239] on icon at bounding box center [857, 245] width 12 height 12
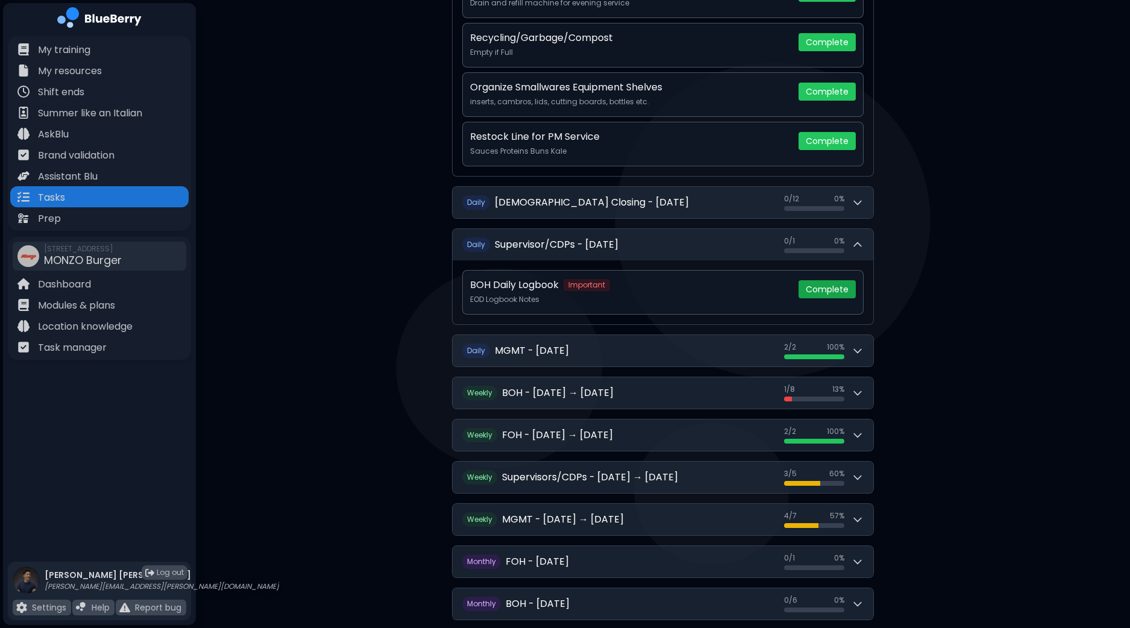
click at [810, 287] on button "Complete" at bounding box center [826, 289] width 57 height 18
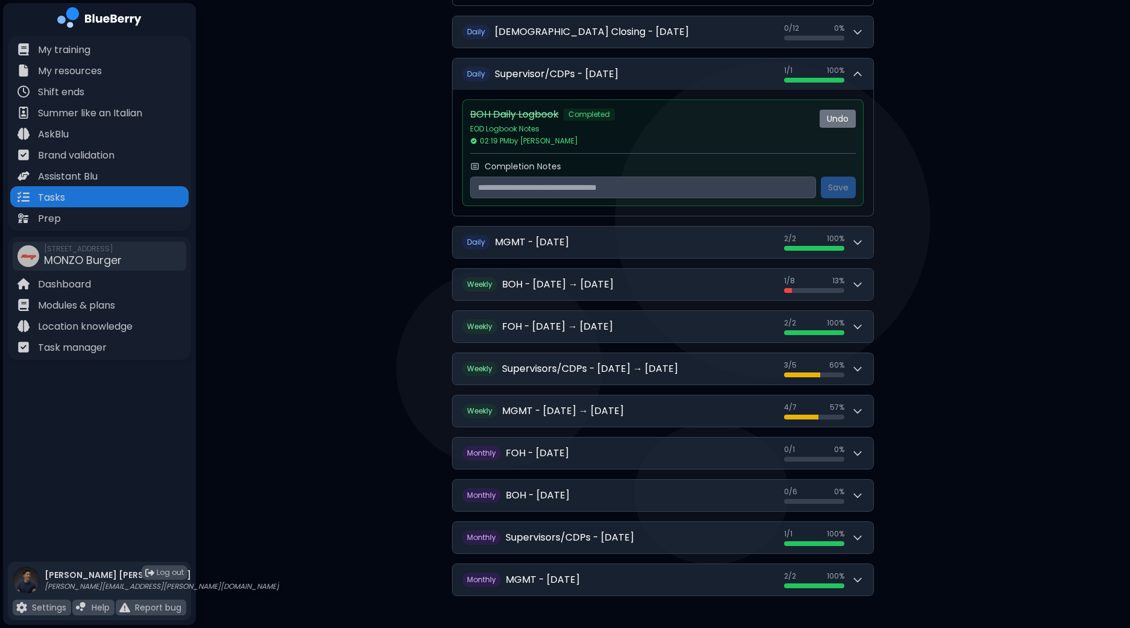
scroll to position [481, 0]
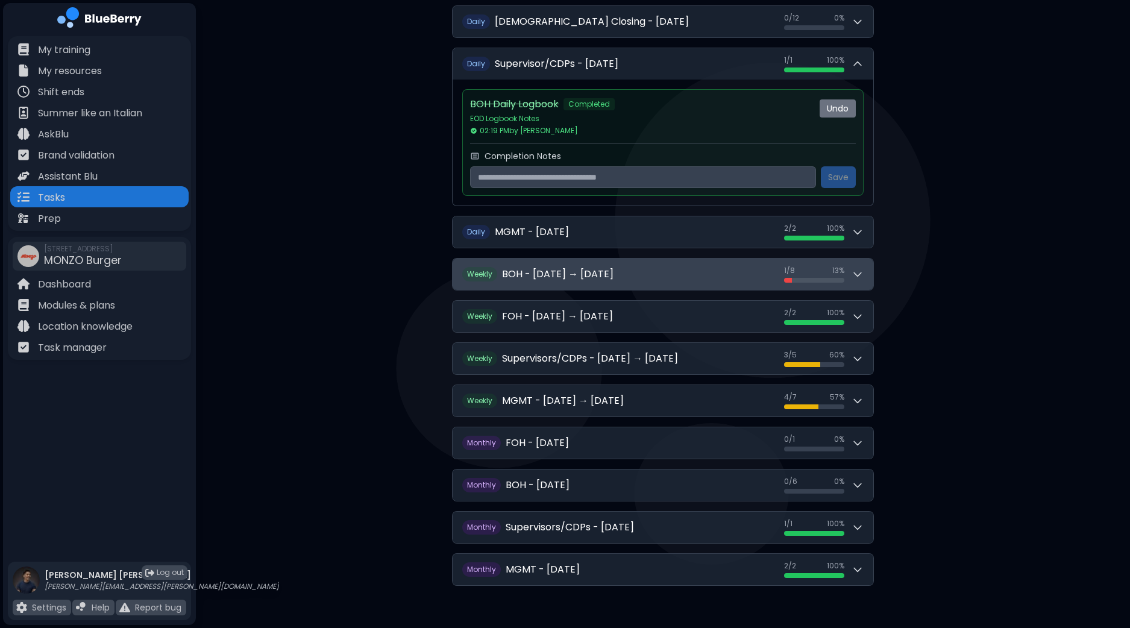
click at [864, 274] on button "W eekly BOH - [DATE] → [DATE] 1 / 8 1 / 8 13 %" at bounding box center [662, 273] width 421 height 31
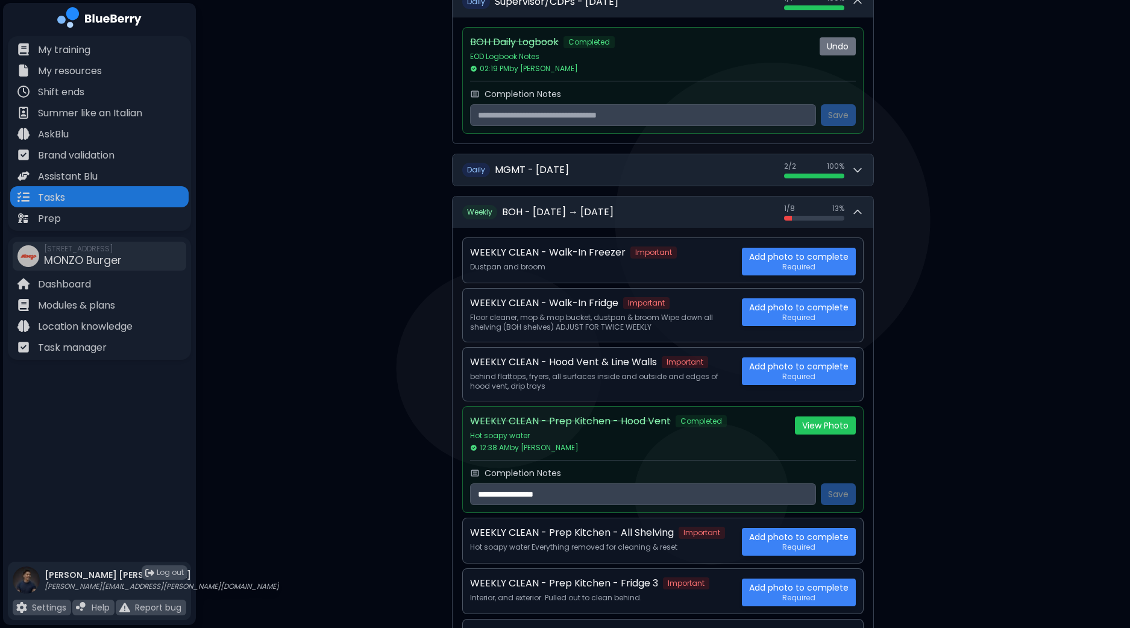
scroll to position [633, 0]
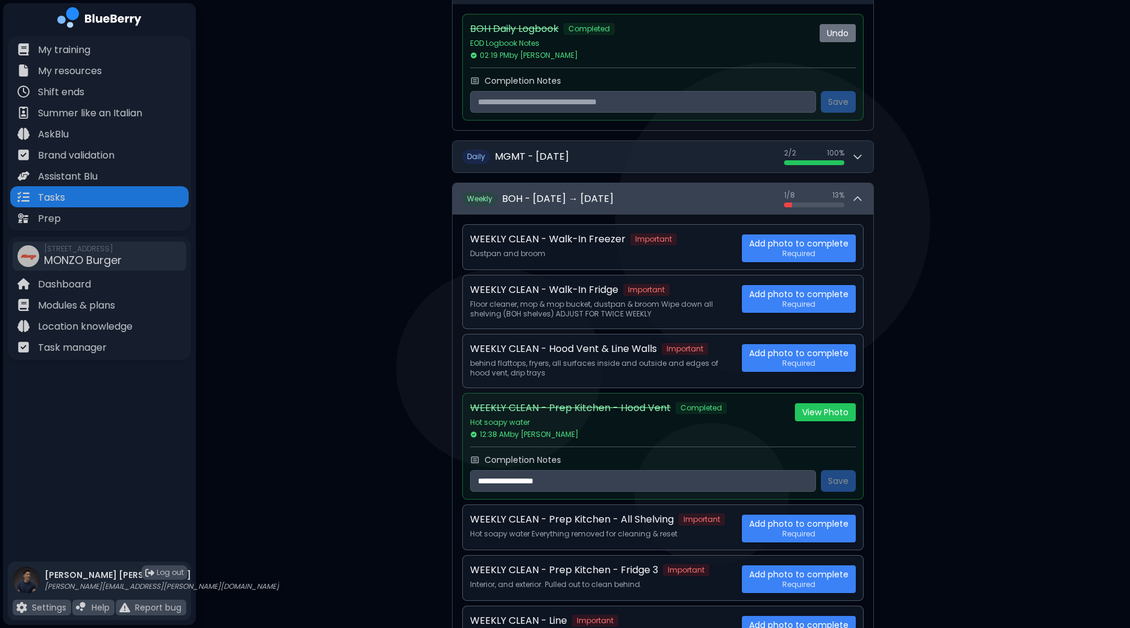
click at [854, 193] on icon at bounding box center [857, 199] width 12 height 12
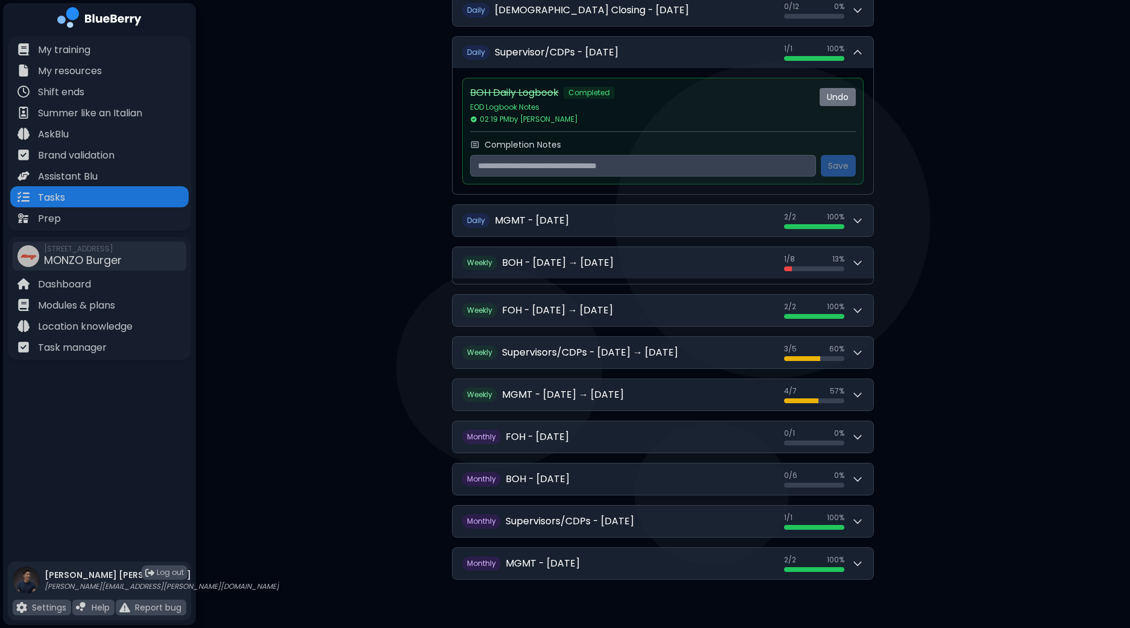
scroll to position [481, 0]
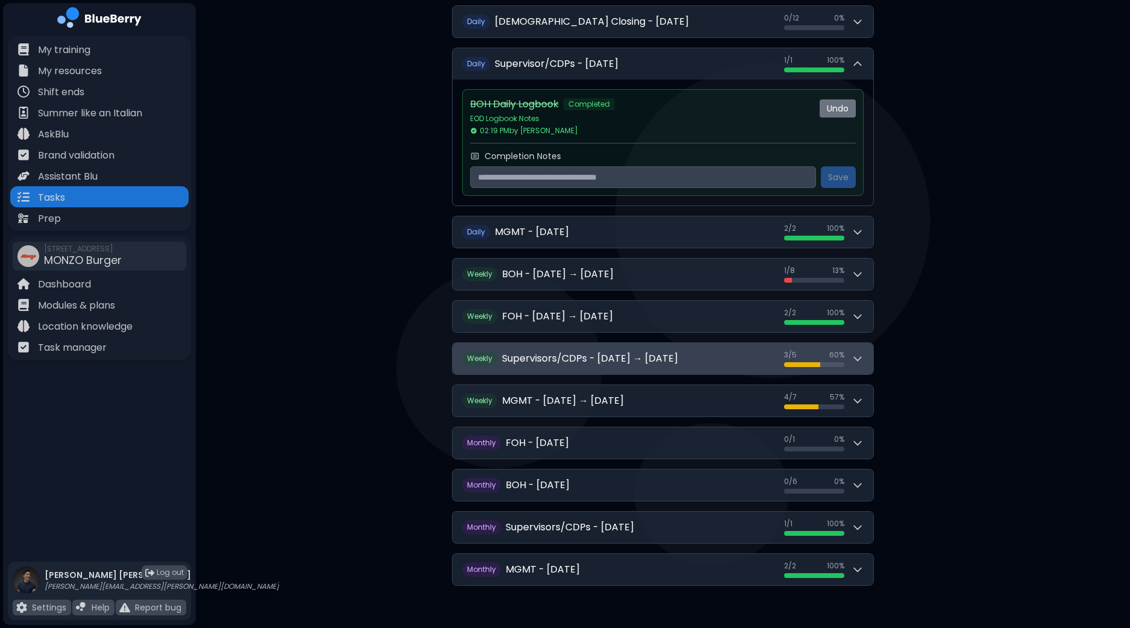
click at [859, 362] on div "3 / 5 3 / 5 60 %" at bounding box center [824, 358] width 80 height 17
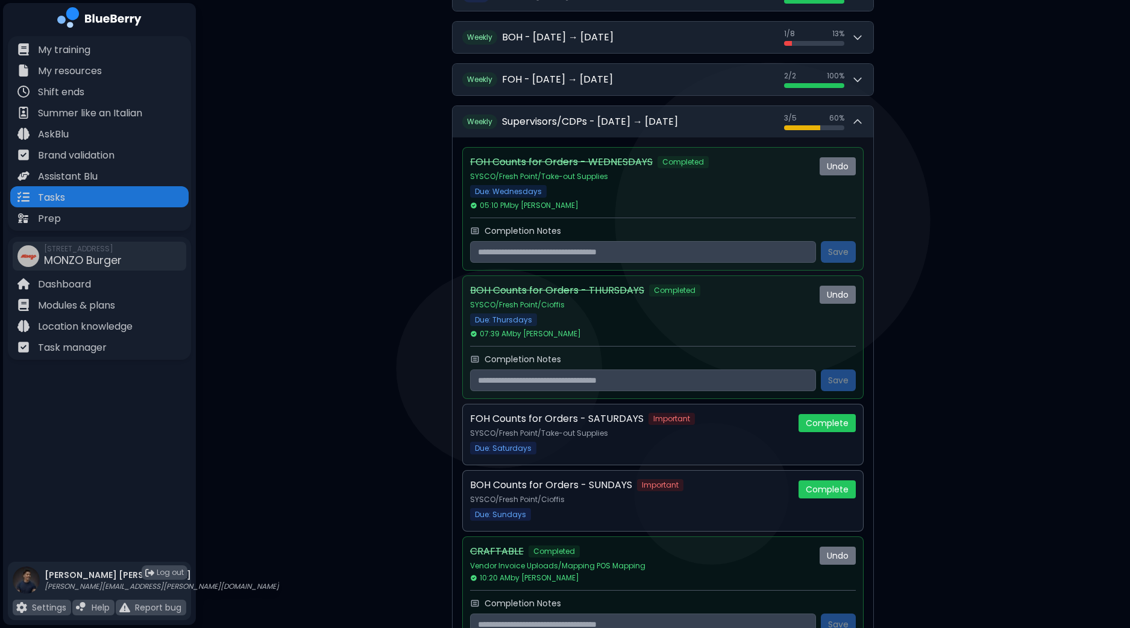
scroll to position [708, 0]
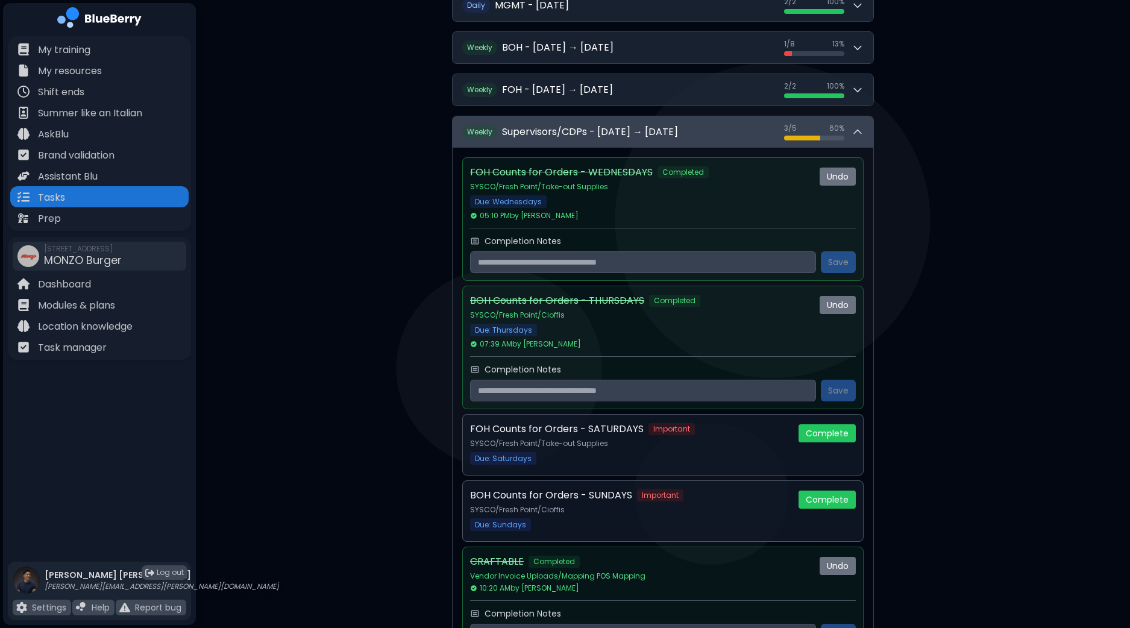
click at [869, 129] on div "D aily BOH Opening - [DATE] 8 / 8 8 / 8 100 % D aily BOH Opening - LINE - [DATE…" at bounding box center [663, 157] width 422 height 1434
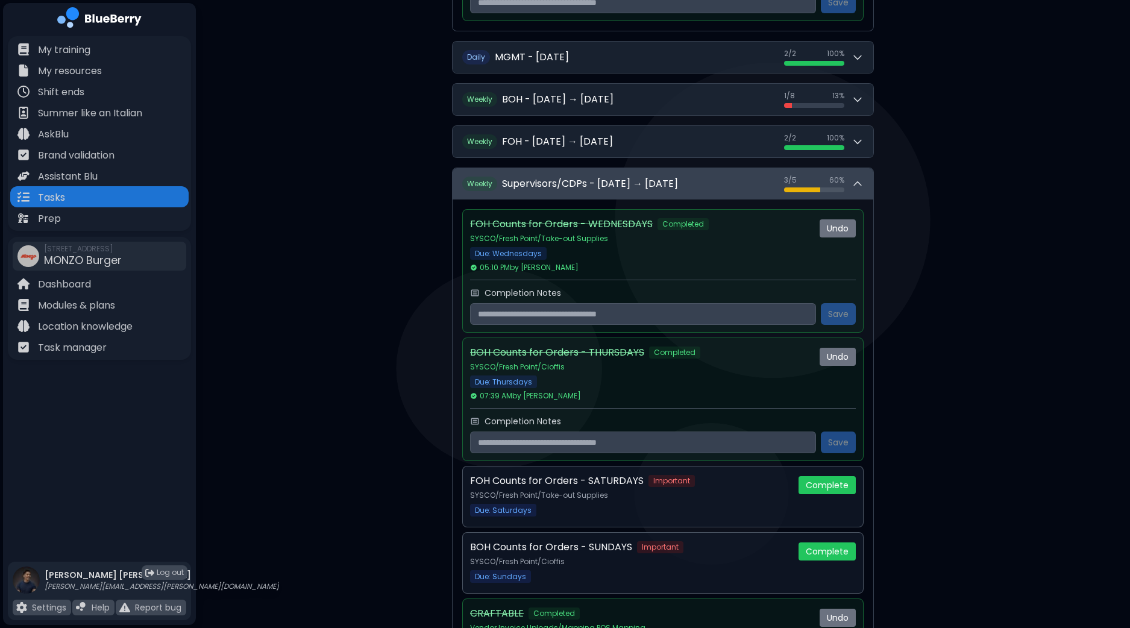
scroll to position [633, 0]
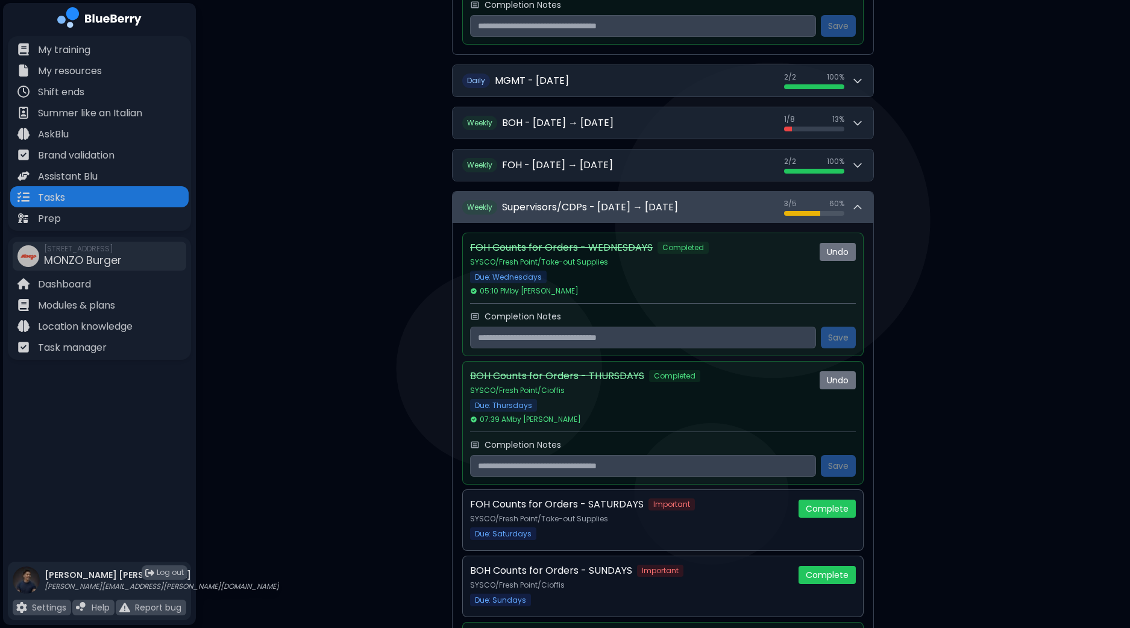
click at [865, 205] on button "W eekly Supervisors/CDPs - [DATE] → [DATE] 3 / 5 3 / 5 60 %" at bounding box center [662, 207] width 421 height 31
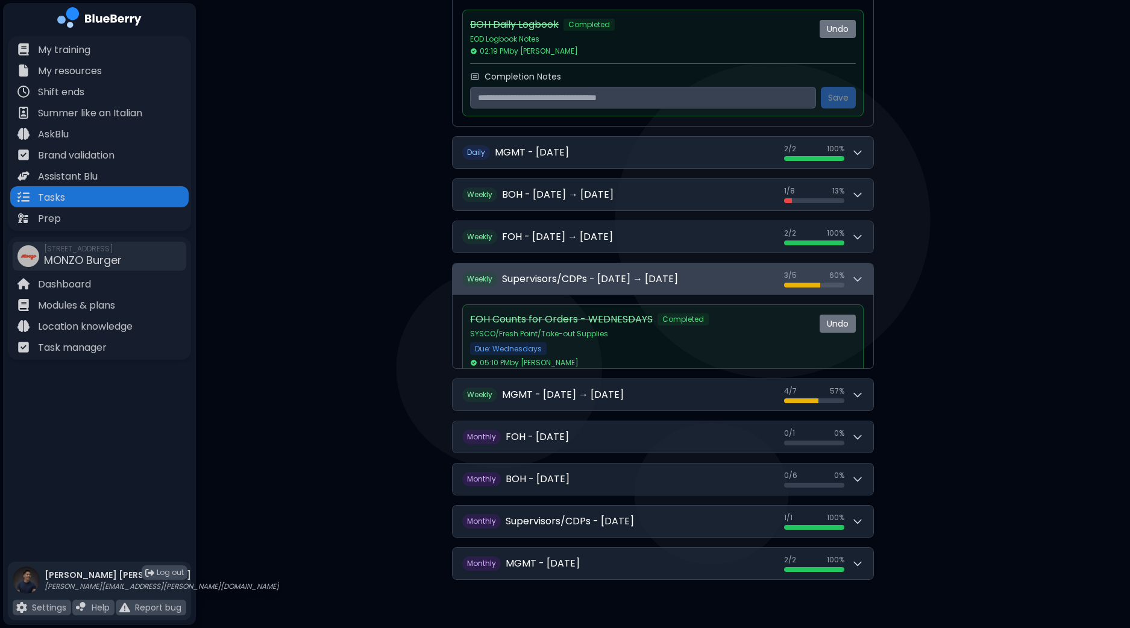
scroll to position [481, 0]
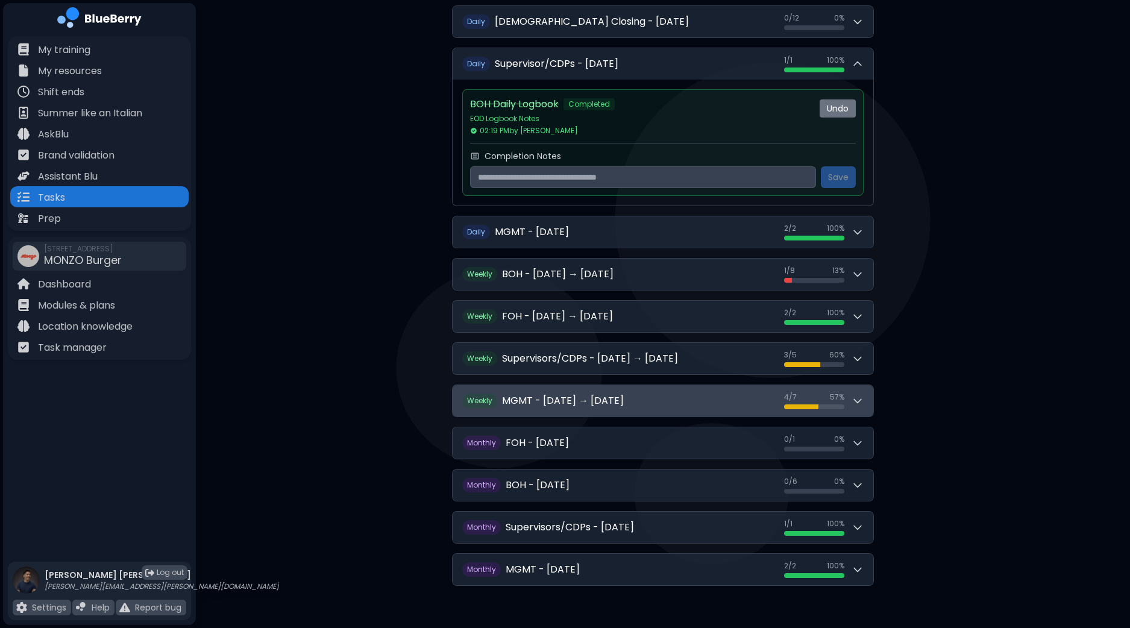
click at [854, 402] on icon at bounding box center [857, 401] width 12 height 12
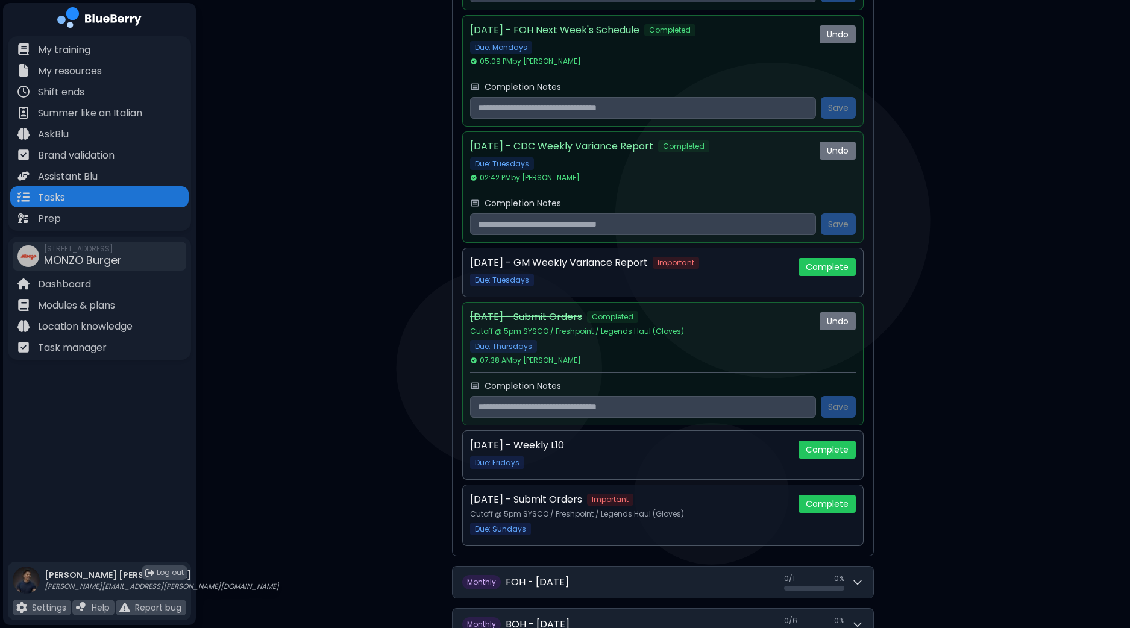
scroll to position [1084, 0]
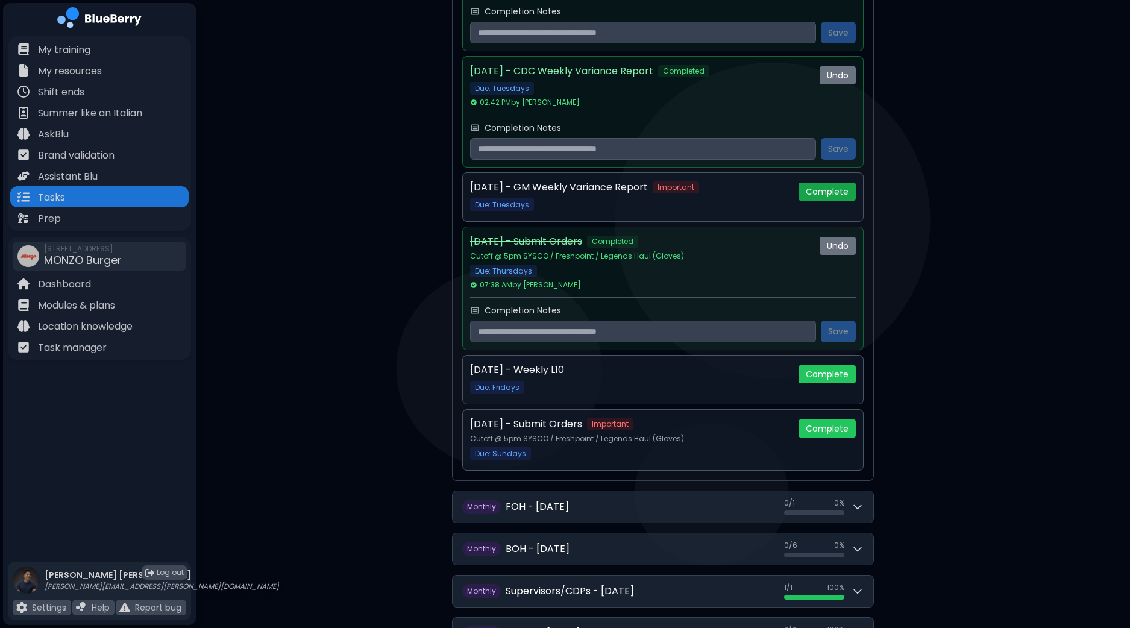
click at [827, 184] on button "Complete" at bounding box center [826, 192] width 57 height 18
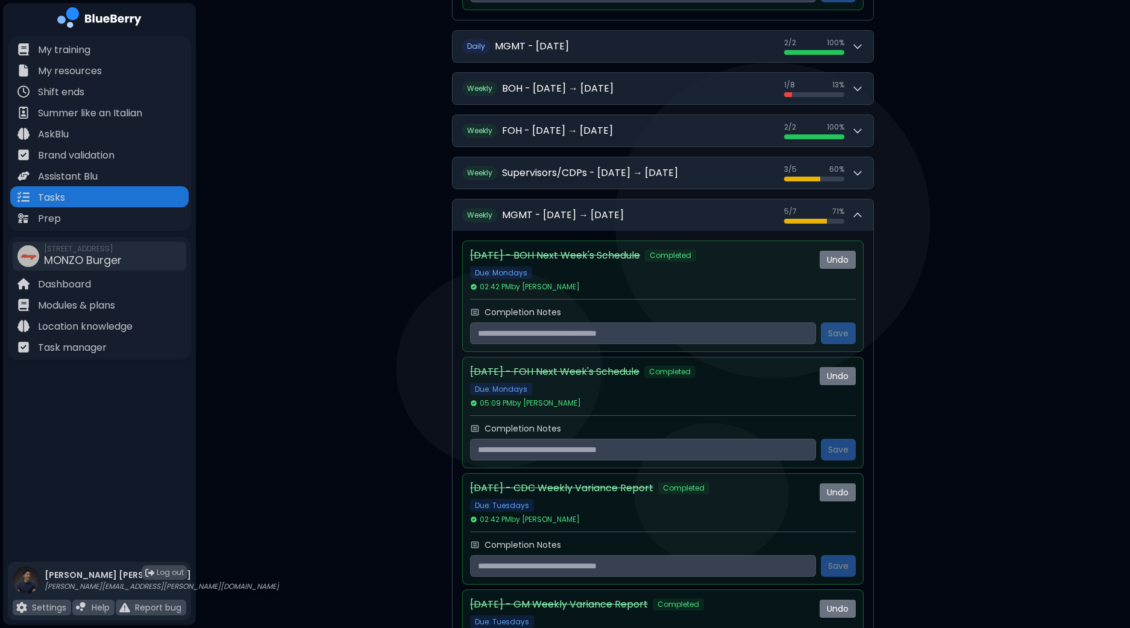
scroll to position [633, 0]
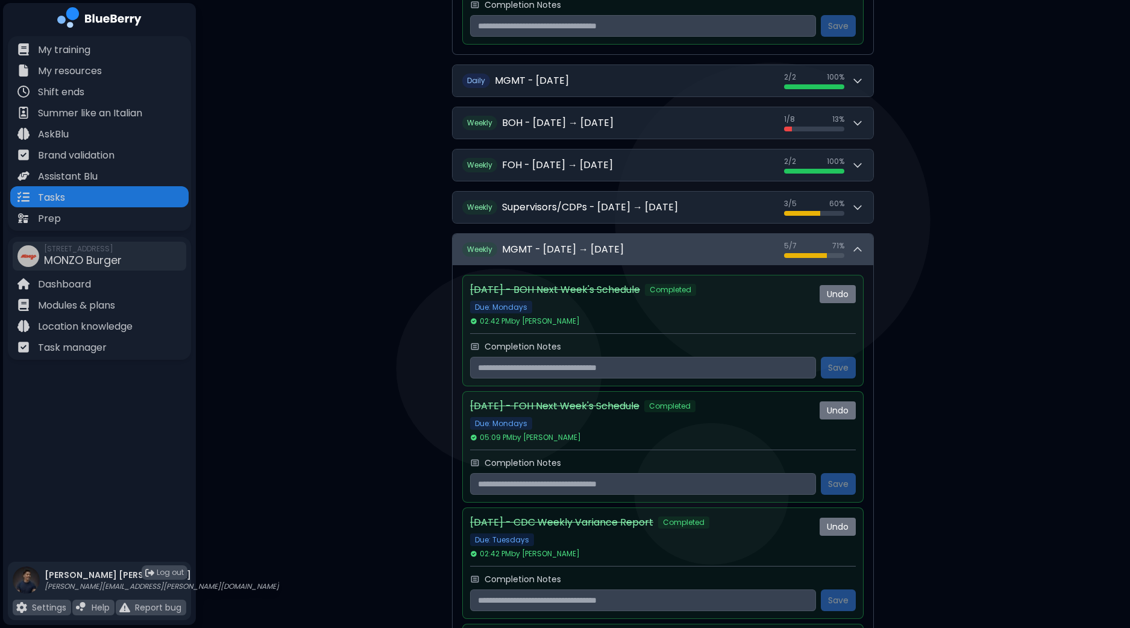
click at [865, 245] on button "W eekly MGMT - [DATE] → [DATE] 5 / 7 5 / 7 71 %" at bounding box center [662, 249] width 421 height 31
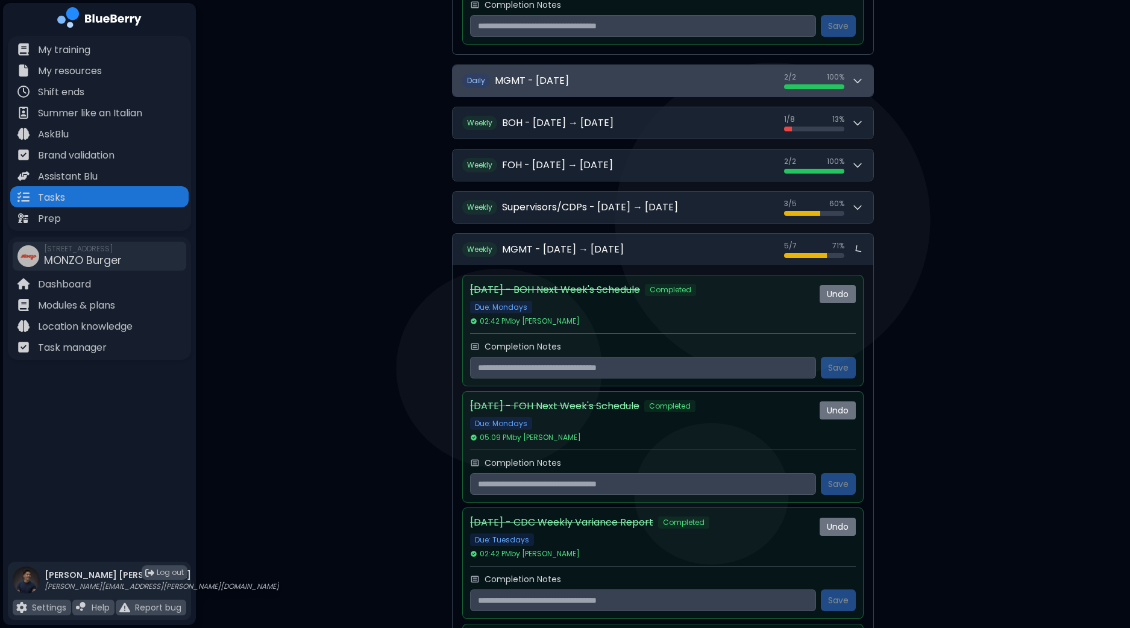
scroll to position [481, 0]
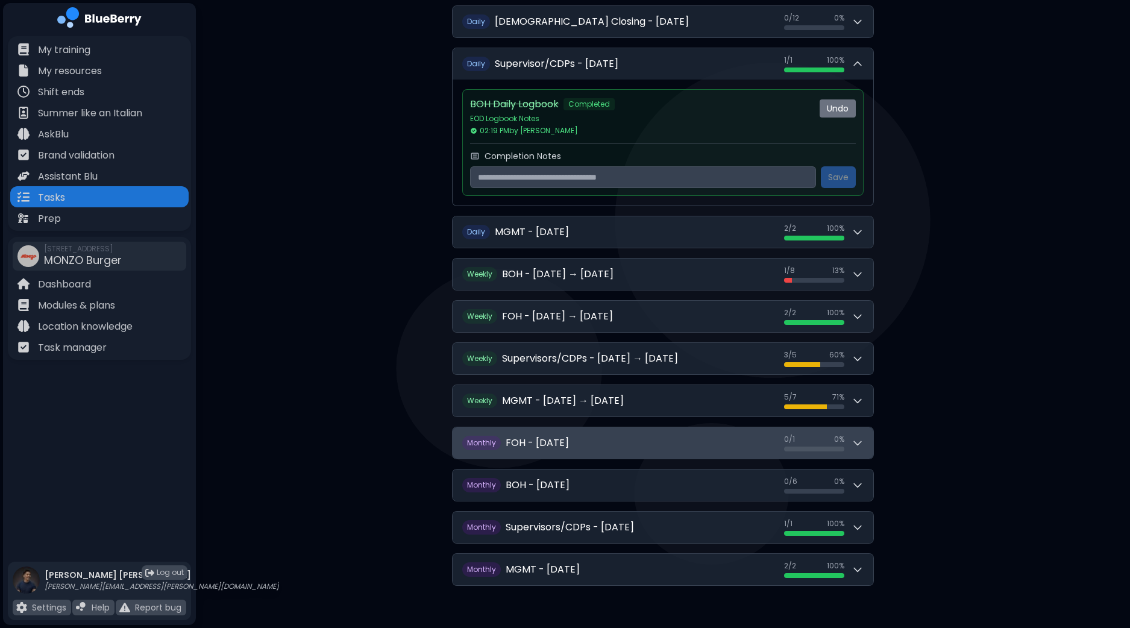
click at [867, 447] on button "M onthly FOH - [DATE] 0 / 1 0 / 1 0 %" at bounding box center [662, 442] width 421 height 31
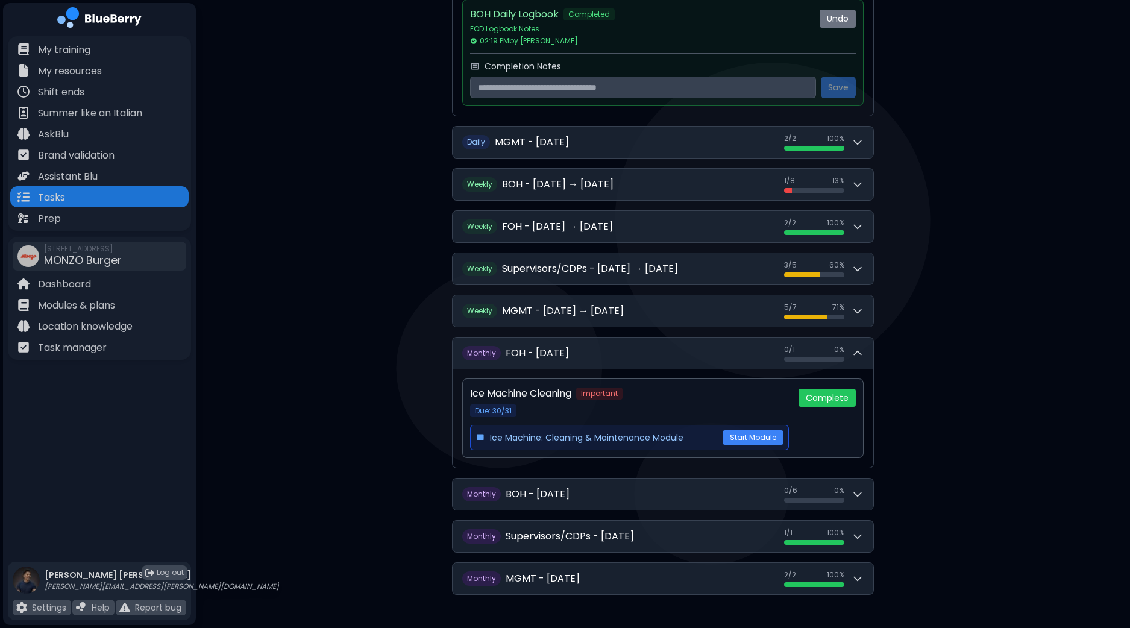
scroll to position [580, 0]
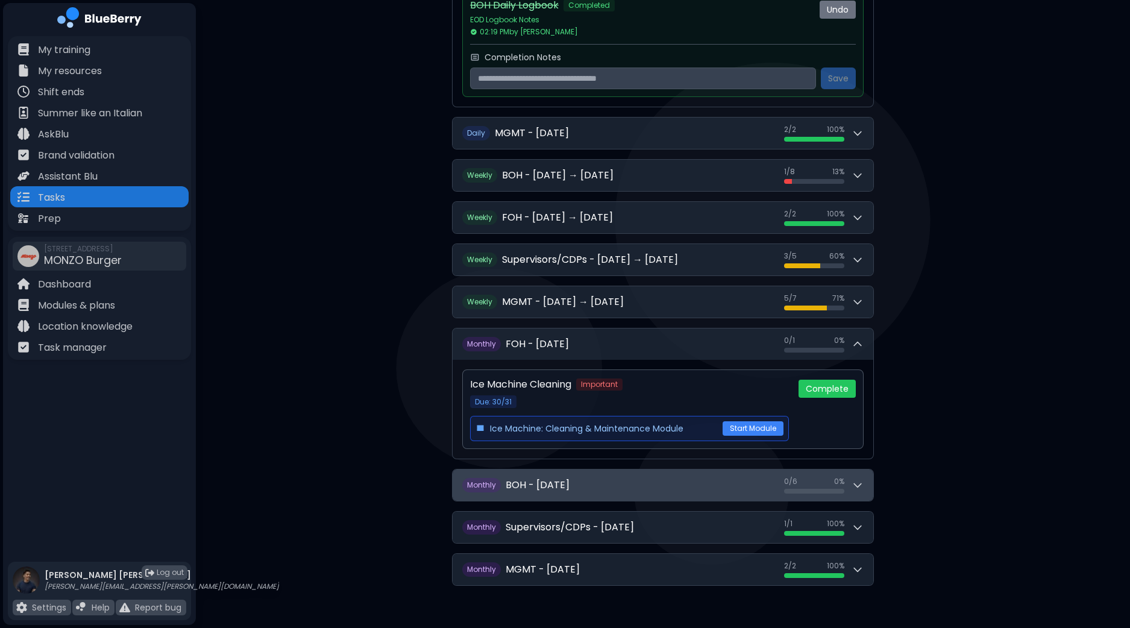
click at [844, 477] on div "0 / 6 0 / 6 0 %" at bounding box center [824, 485] width 80 height 17
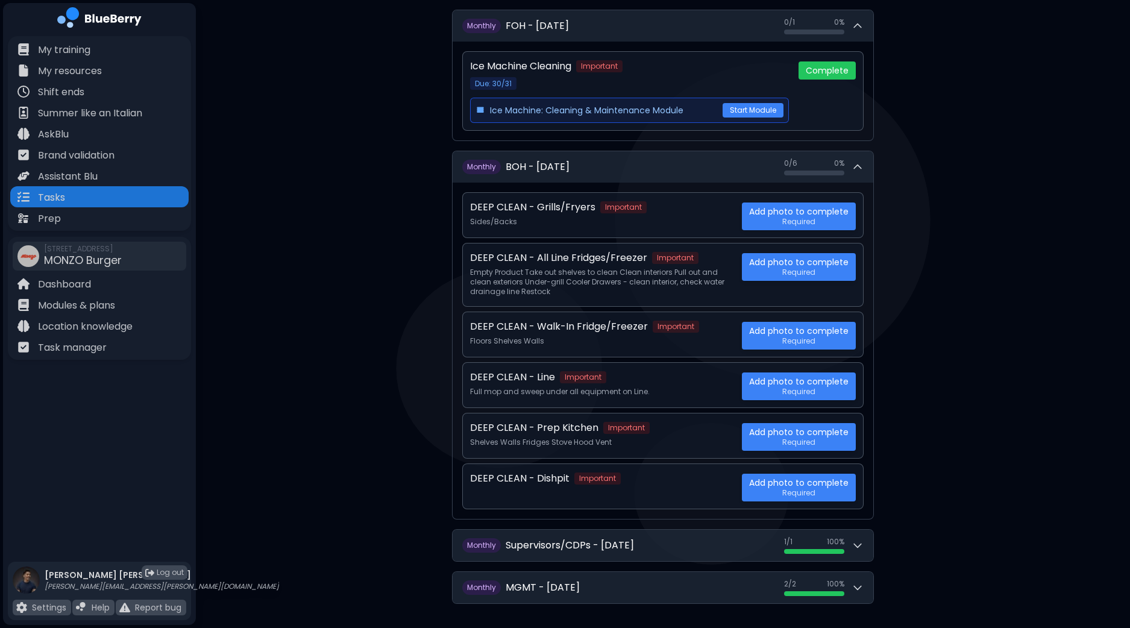
scroll to position [915, 0]
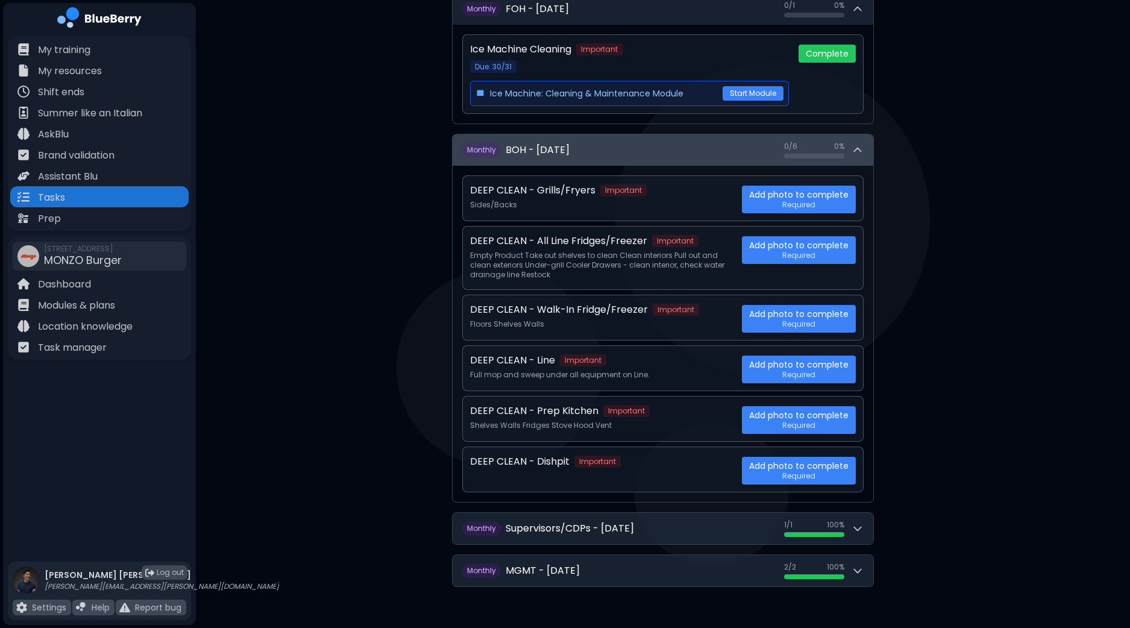
click at [860, 144] on icon at bounding box center [857, 150] width 12 height 12
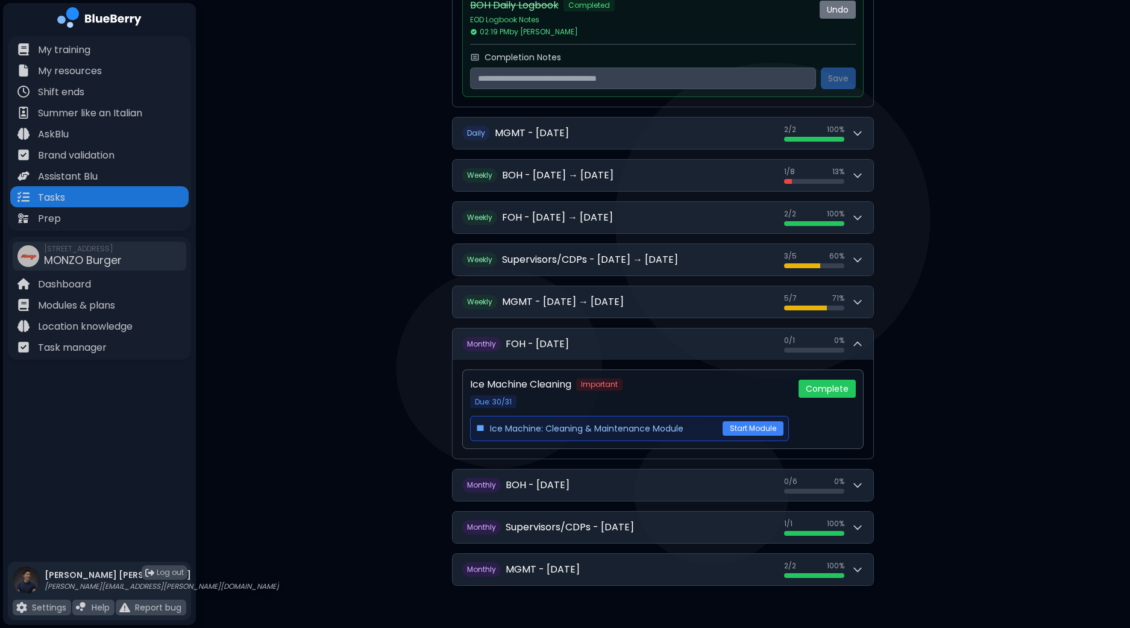
scroll to position [430, 0]
